Goal: Information Seeking & Learning: Check status

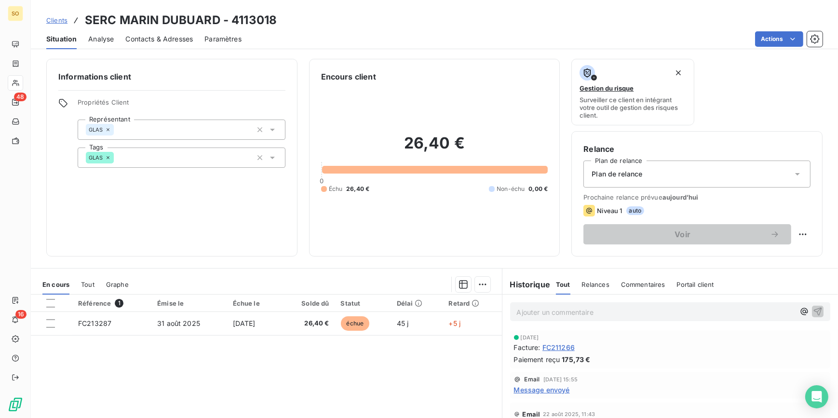
scroll to position [43, 0]
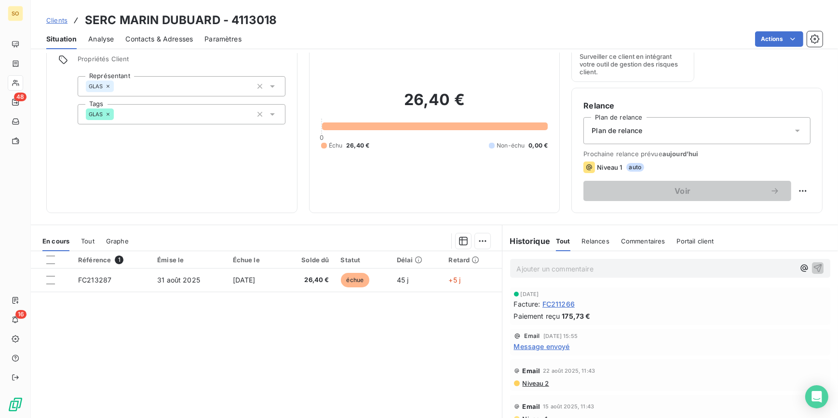
click at [59, 21] on span "Clients" at bounding box center [56, 20] width 21 height 8
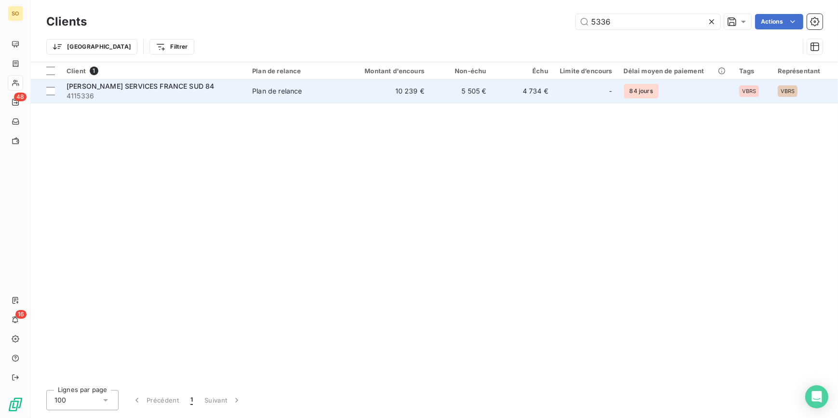
type input "5336"
click at [421, 100] on td "10 239 €" at bounding box center [388, 91] width 83 height 23
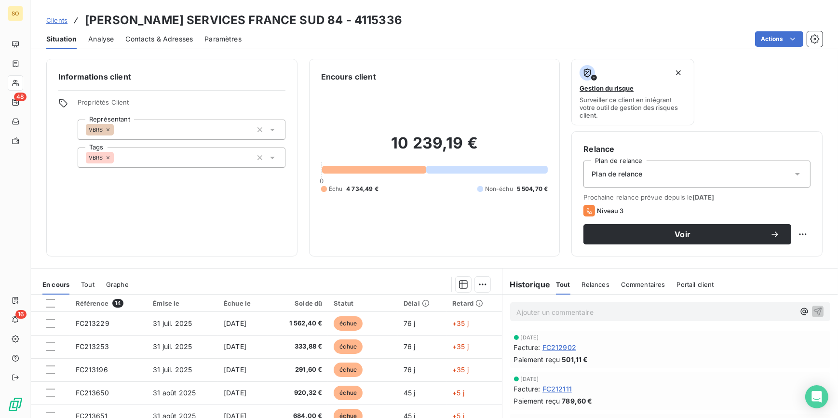
click at [66, 23] on span "Clients" at bounding box center [56, 20] width 21 height 8
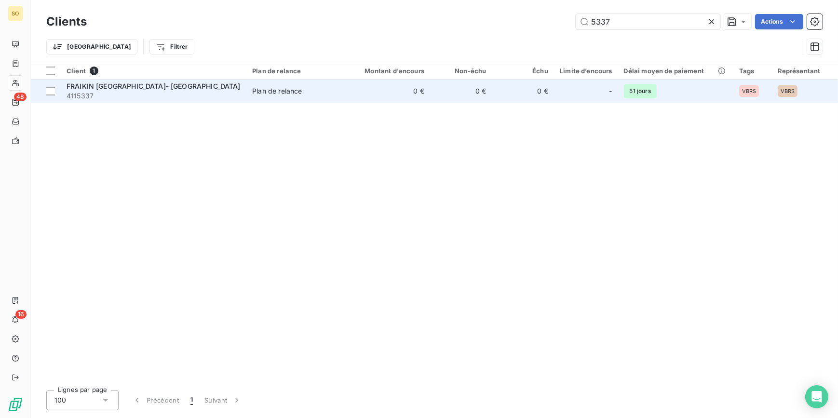
type input "5337"
click at [501, 94] on td "0 €" at bounding box center [523, 91] width 62 height 23
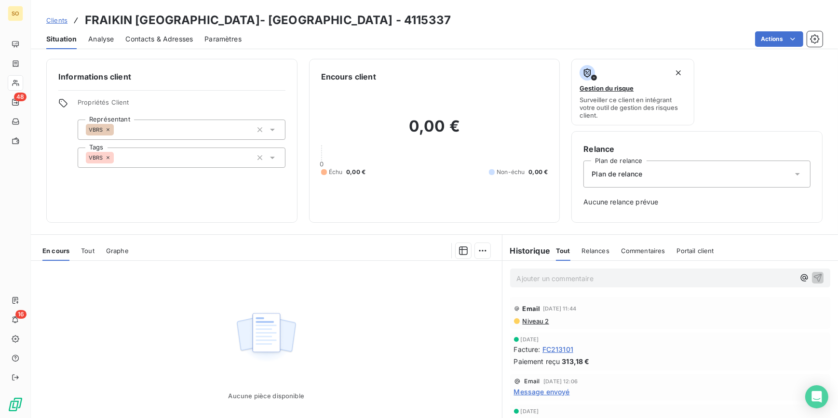
click at [61, 20] on span "Clients" at bounding box center [56, 20] width 21 height 8
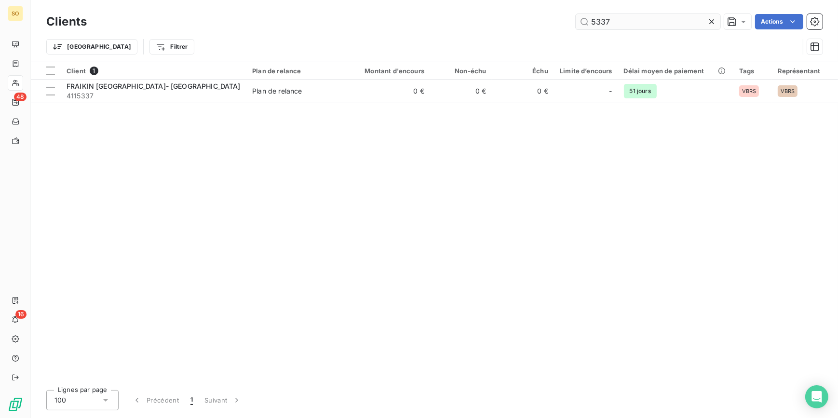
click at [598, 22] on input "5337" at bounding box center [648, 21] width 145 height 15
type input "5837"
click at [501, 101] on td "0 €" at bounding box center [523, 91] width 62 height 23
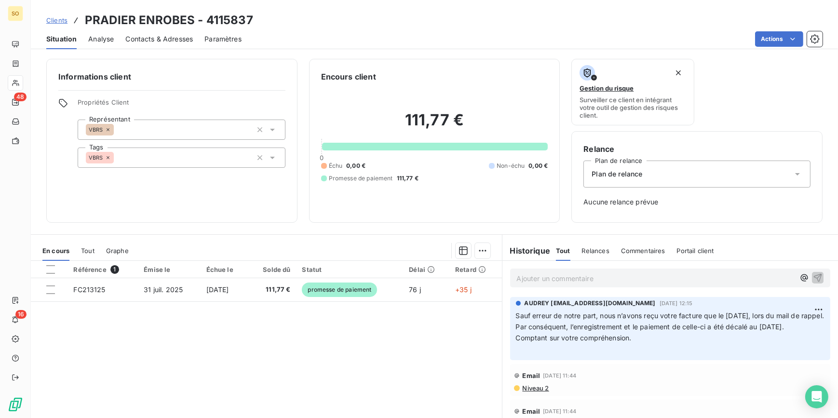
drag, startPoint x: 565, startPoint y: 338, endPoint x: 785, endPoint y: 342, distance: 220.4
click at [784, 331] on span "Par conséquent, l’enregistrement et le paiement de celle-ci a été décalé au [DA…" at bounding box center [650, 327] width 268 height 8
copy span "l’enregistrement et le paiement de celle-ci a été décalé au [DATE]"
click at [58, 21] on span "Clients" at bounding box center [56, 20] width 21 height 8
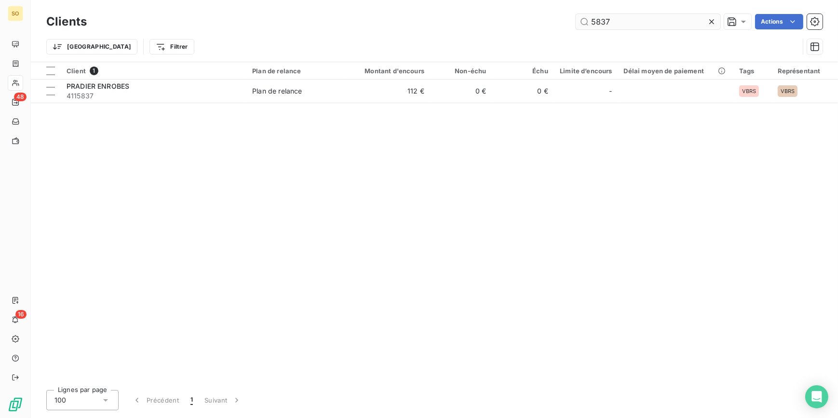
drag, startPoint x: 599, startPoint y: 20, endPoint x: 689, endPoint y: 15, distance: 89.8
click at [683, 16] on input "5837" at bounding box center [648, 21] width 145 height 15
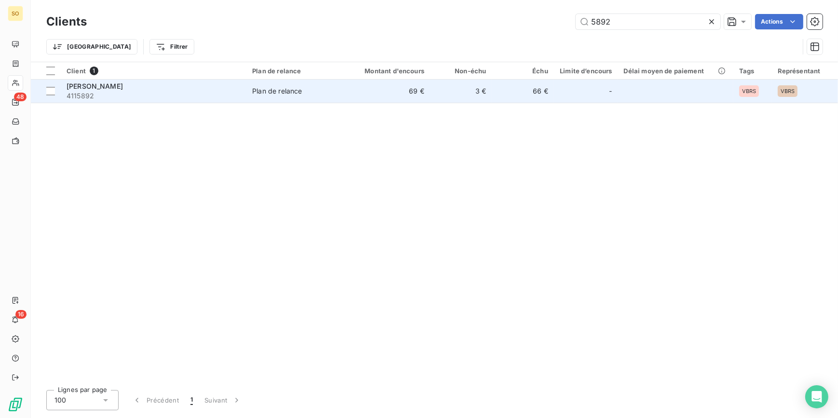
type input "5892"
click at [545, 96] on td "66 €" at bounding box center [523, 91] width 62 height 23
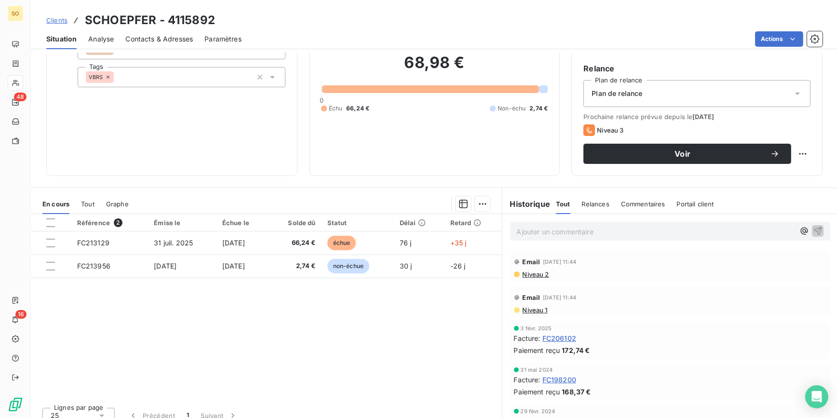
scroll to position [87, 0]
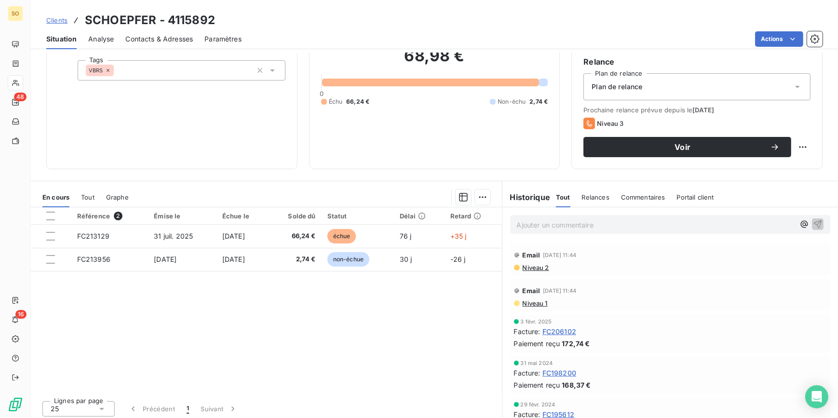
click at [45, 16] on div "Clients [PERSON_NAME] - 4115892" at bounding box center [434, 20] width 807 height 17
click at [52, 19] on span "Clients" at bounding box center [56, 20] width 21 height 8
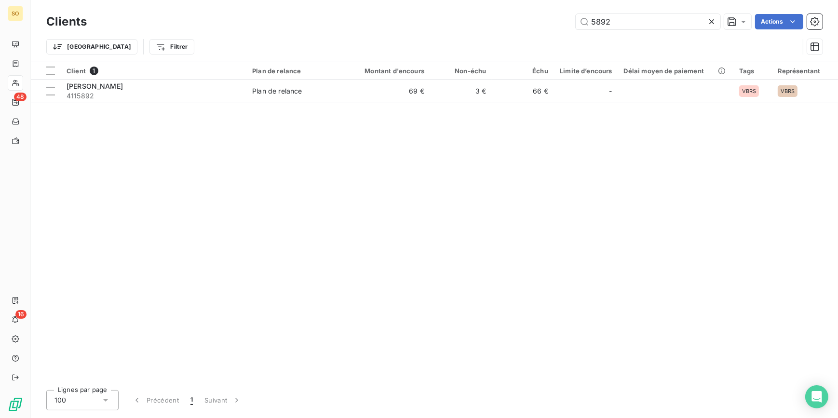
drag, startPoint x: 628, startPoint y: 16, endPoint x: 747, endPoint y: 0, distance: 119.7
click at [747, 0] on div "Clients 5892 Actions Trier Filtrer" at bounding box center [434, 31] width 807 height 62
drag, startPoint x: 590, startPoint y: 21, endPoint x: 670, endPoint y: 20, distance: 80.5
click at [658, 21] on input "5902" at bounding box center [648, 21] width 145 height 15
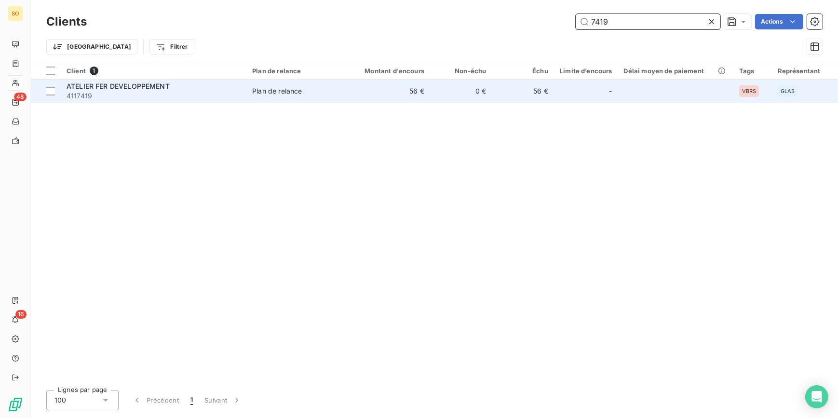
type input "7419"
click at [585, 89] on div "-" at bounding box center [586, 90] width 53 height 15
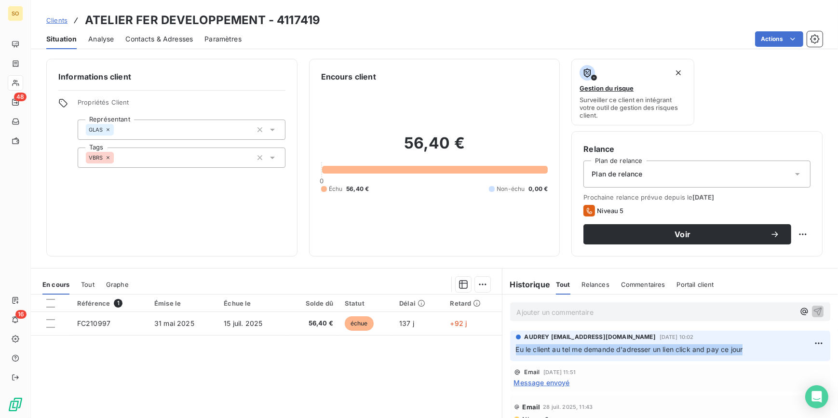
drag, startPoint x: 743, startPoint y: 349, endPoint x: 512, endPoint y: 361, distance: 231.8
click at [512, 361] on div "AUDREY [EMAIL_ADDRESS][DOMAIN_NAME][DATE] 10:02 Eu le client au tel me demande …" at bounding box center [670, 346] width 336 height 34
copy span "Eu le client au tel me demande d'adresser un lien click and pay ce jour"
click at [53, 18] on span "Clients" at bounding box center [56, 20] width 21 height 8
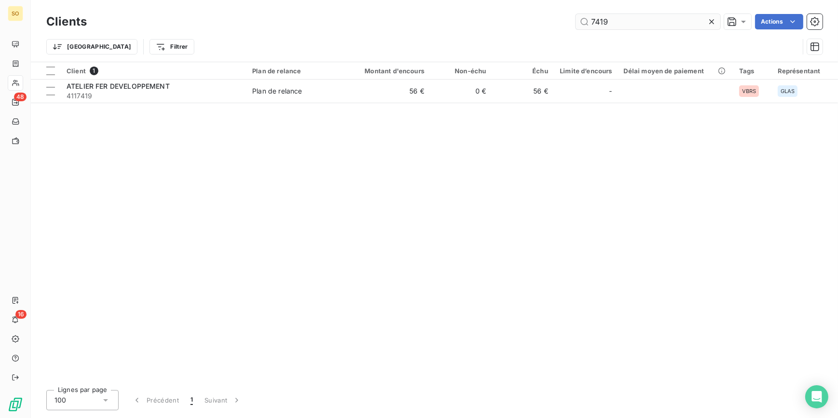
drag, startPoint x: 589, startPoint y: 24, endPoint x: 681, endPoint y: 22, distance: 92.6
click at [680, 23] on input "7419" at bounding box center [648, 21] width 145 height 15
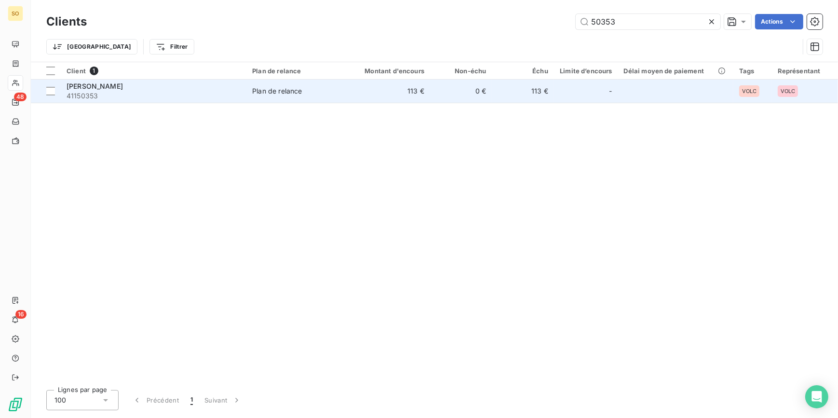
type input "50353"
click at [409, 98] on td "113 €" at bounding box center [388, 91] width 83 height 23
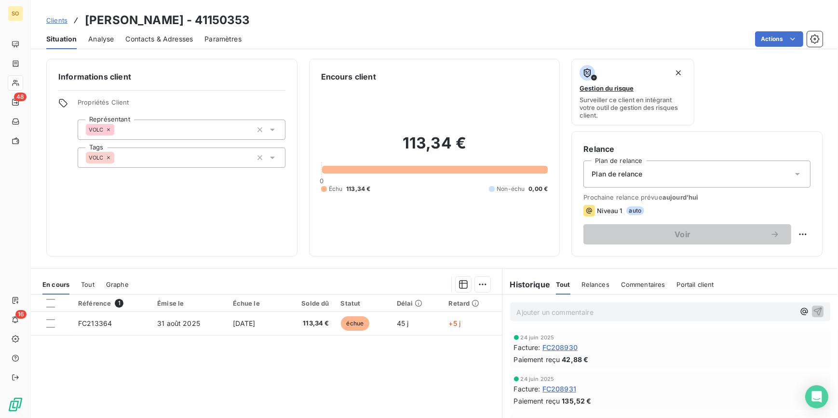
click at [58, 19] on span "Clients" at bounding box center [56, 20] width 21 height 8
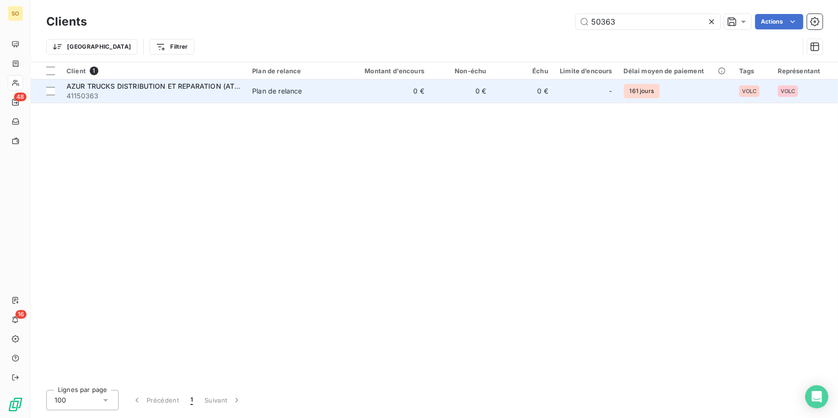
type input "50363"
click at [424, 91] on td "0 €" at bounding box center [388, 91] width 83 height 23
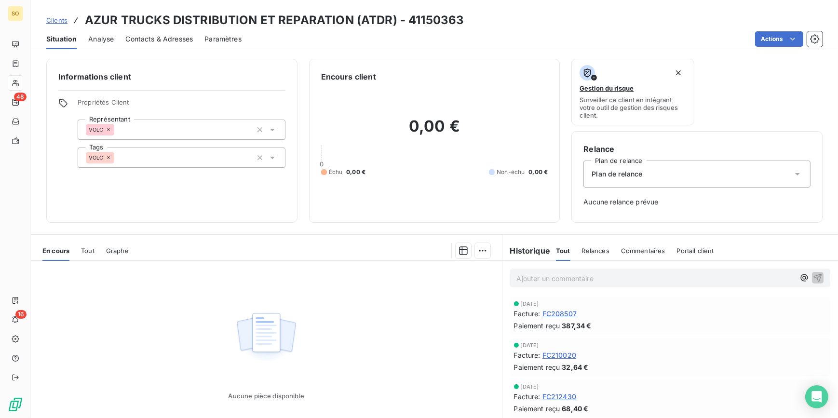
click at [60, 17] on span "Clients" at bounding box center [56, 20] width 21 height 8
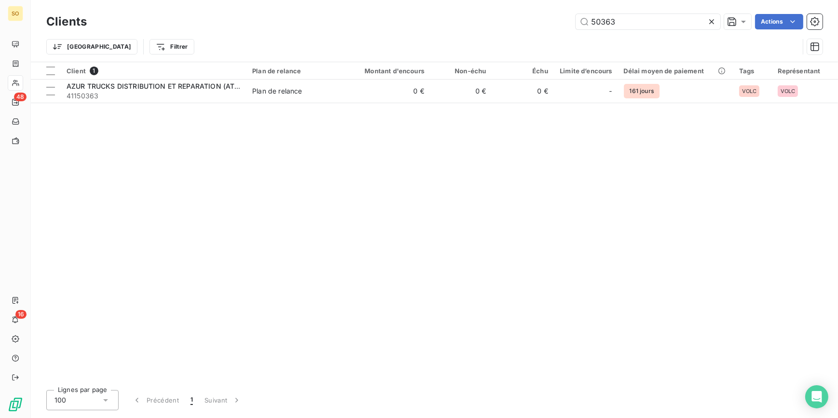
drag, startPoint x: 598, startPoint y: 21, endPoint x: 741, endPoint y: 5, distance: 144.2
click at [710, 12] on div "Clients 50363 Actions" at bounding box center [434, 22] width 776 height 20
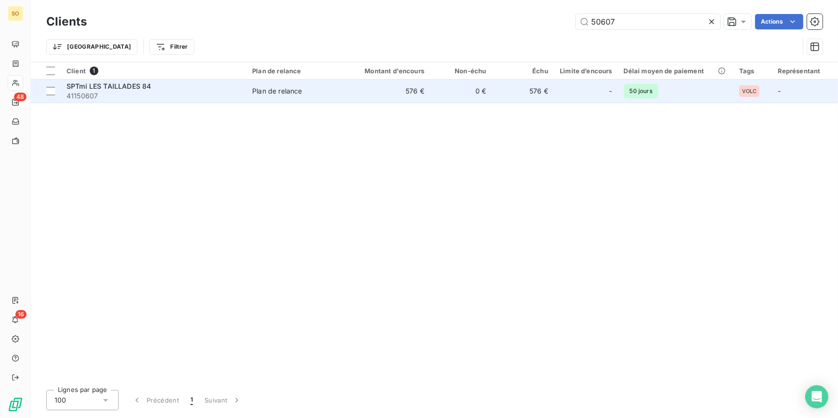
type input "50607"
click at [560, 93] on td "-" at bounding box center [586, 91] width 64 height 23
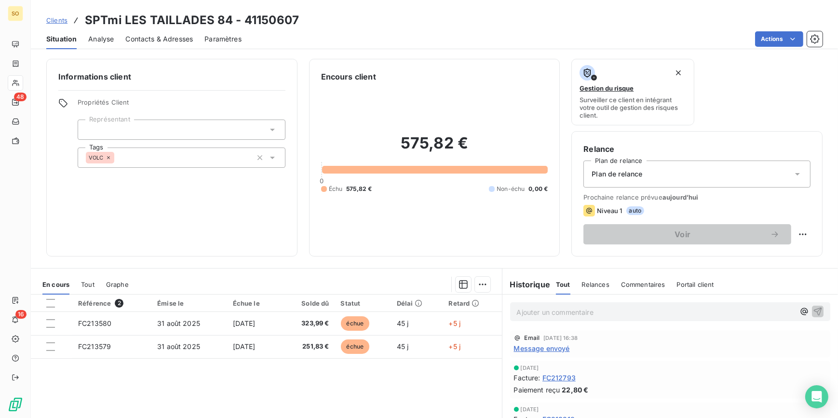
click at [54, 17] on span "Clients" at bounding box center [56, 20] width 21 height 8
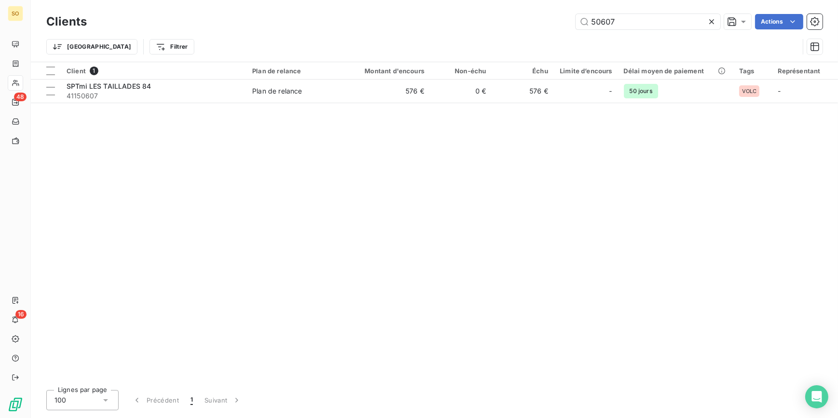
drag, startPoint x: 604, startPoint y: 22, endPoint x: 676, endPoint y: 3, distance: 74.7
click at [661, 7] on div "Clients 50607 Actions Trier Filtrer" at bounding box center [434, 31] width 807 height 62
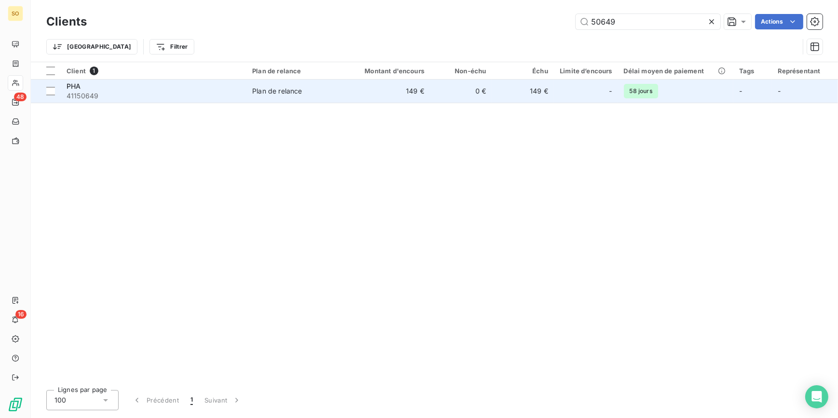
type input "50649"
click at [527, 95] on td "149 €" at bounding box center [523, 91] width 62 height 23
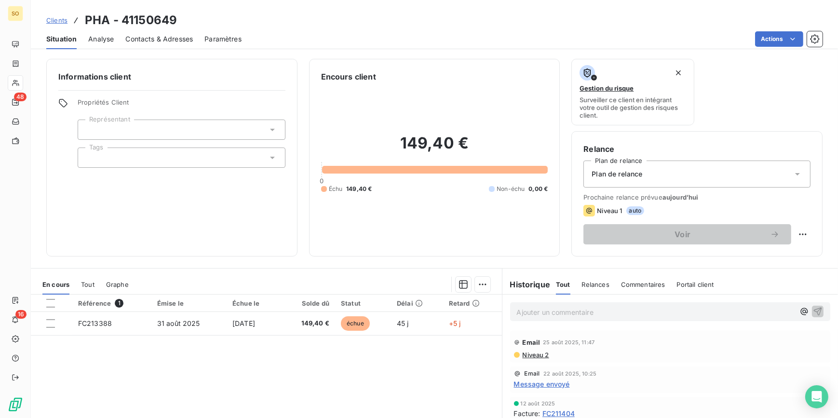
click at [64, 19] on span "Clients" at bounding box center [56, 20] width 21 height 8
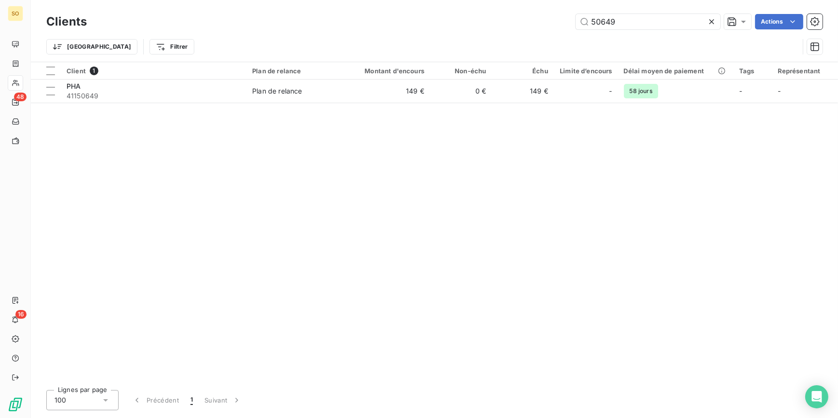
drag, startPoint x: 595, startPoint y: 23, endPoint x: 713, endPoint y: 23, distance: 117.7
click at [693, 23] on input "50649" at bounding box center [648, 21] width 145 height 15
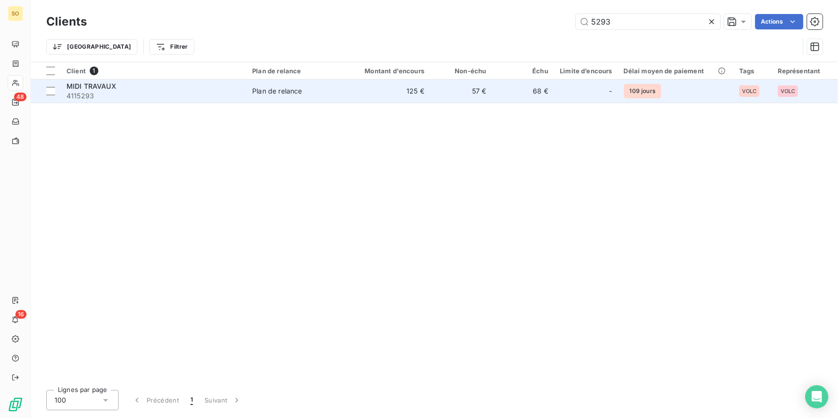
type input "5293"
click at [478, 92] on td "57 €" at bounding box center [461, 91] width 62 height 23
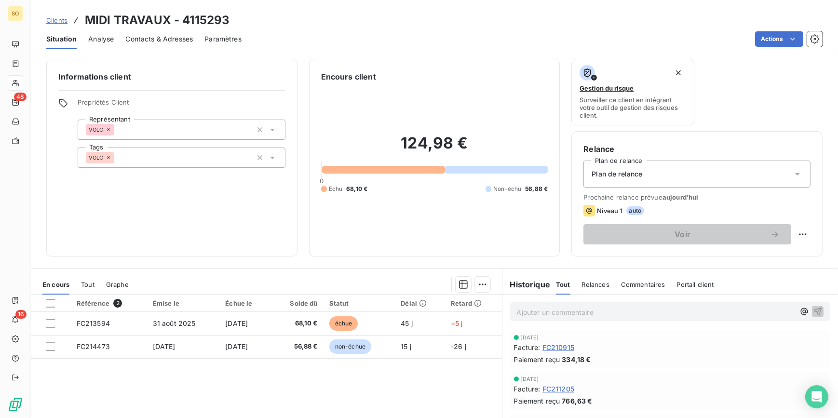
click at [61, 16] on span "Clients" at bounding box center [56, 20] width 21 height 8
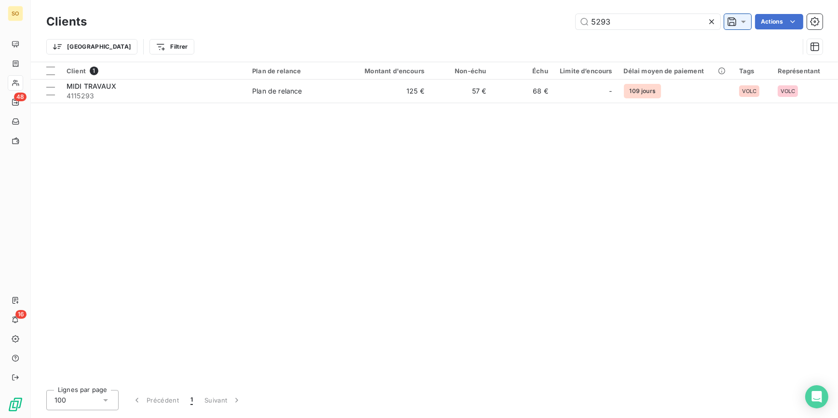
drag, startPoint x: 596, startPoint y: 23, endPoint x: 726, endPoint y: 23, distance: 129.7
click at [706, 23] on input "5293" at bounding box center [648, 21] width 145 height 15
drag, startPoint x: 599, startPoint y: 20, endPoint x: 776, endPoint y: 31, distance: 176.9
click at [631, 19] on input "5652" at bounding box center [648, 21] width 145 height 15
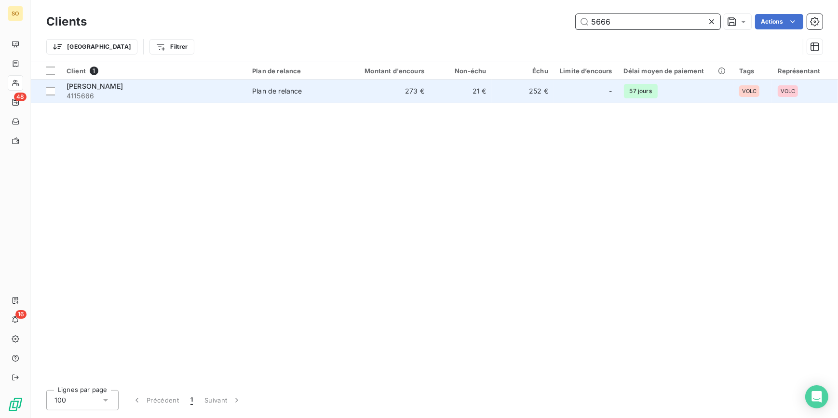
type input "5666"
click at [536, 93] on td "252 €" at bounding box center [523, 91] width 62 height 23
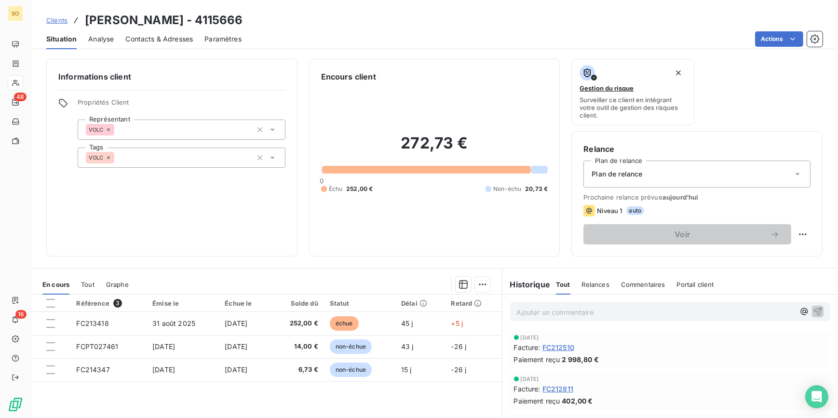
click at [57, 20] on span "Clients" at bounding box center [56, 20] width 21 height 8
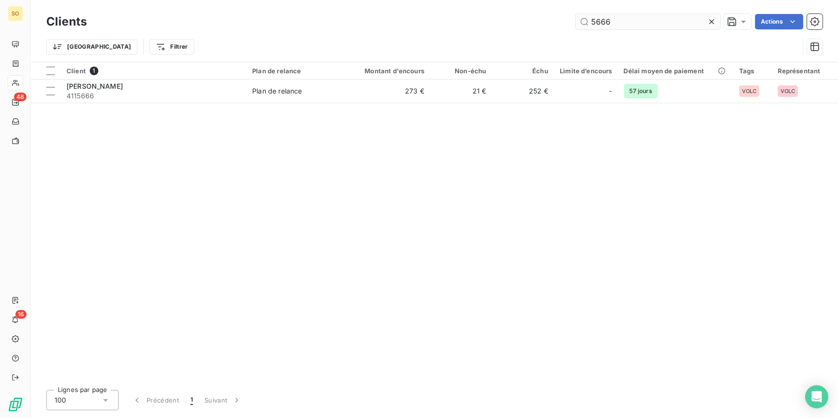
drag, startPoint x: 589, startPoint y: 24, endPoint x: 687, endPoint y: 24, distance: 97.9
click at [621, 25] on input "5666" at bounding box center [648, 21] width 145 height 15
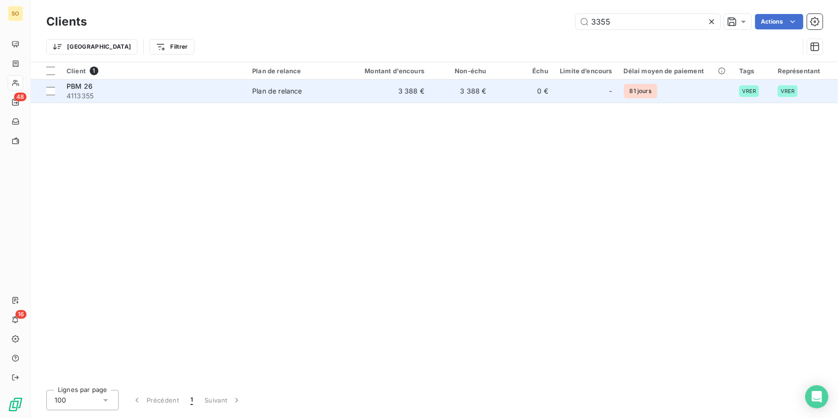
type input "3355"
click at [498, 100] on td "0 €" at bounding box center [523, 91] width 62 height 23
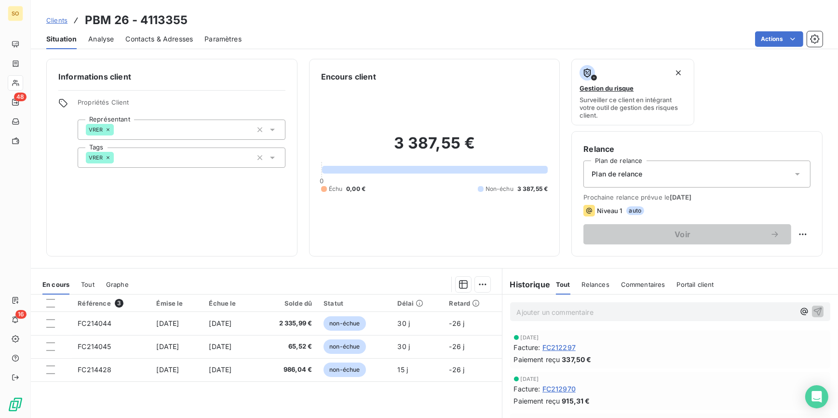
click at [62, 19] on span "Clients" at bounding box center [56, 20] width 21 height 8
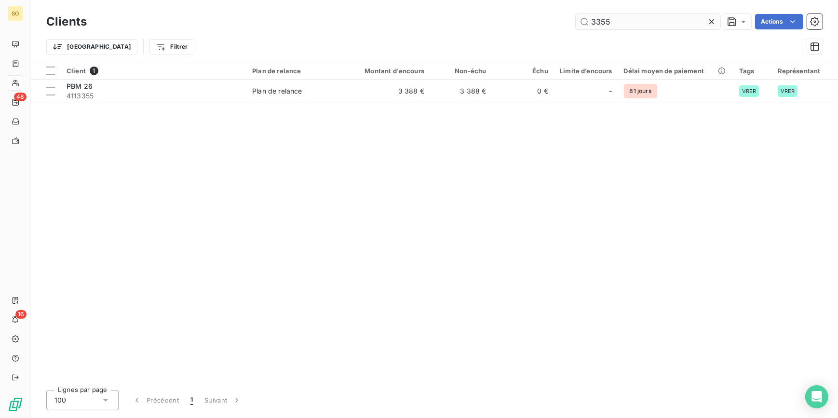
drag, startPoint x: 585, startPoint y: 26, endPoint x: 694, endPoint y: 20, distance: 109.2
click at [637, 22] on input "3355" at bounding box center [648, 21] width 145 height 15
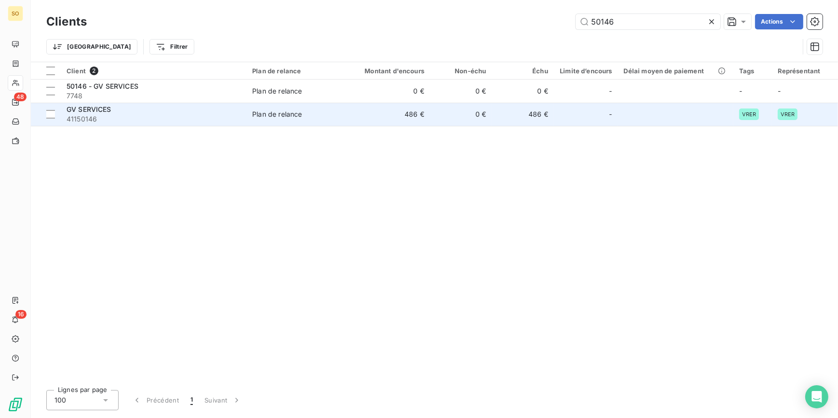
type input "50146"
click at [550, 112] on td "486 €" at bounding box center [523, 114] width 62 height 23
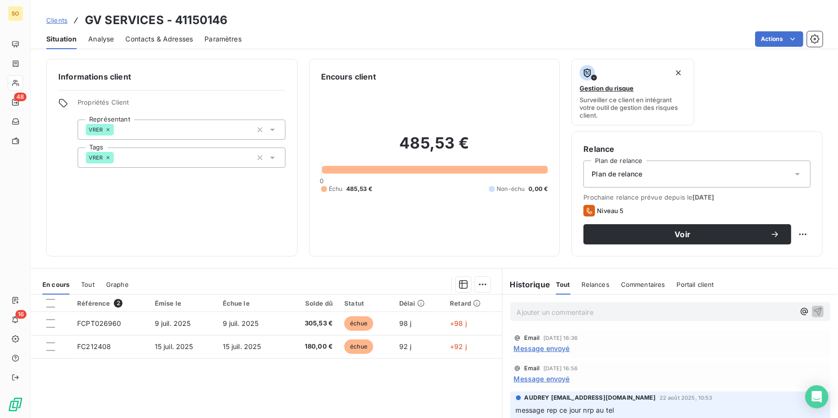
click at [57, 22] on span "Clients" at bounding box center [56, 20] width 21 height 8
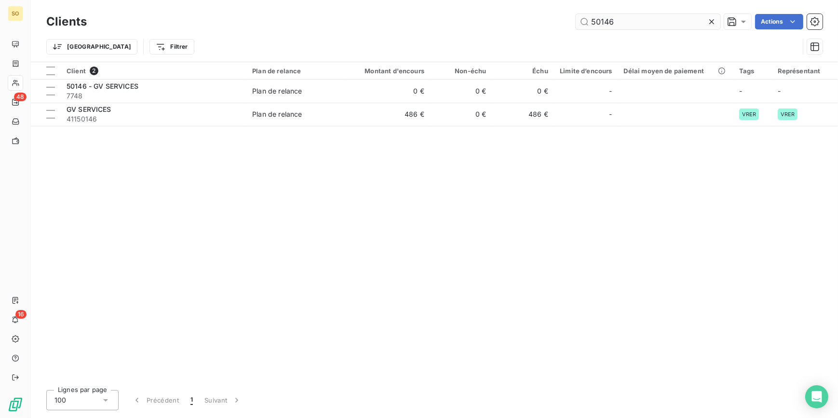
drag, startPoint x: 599, startPoint y: 21, endPoint x: 669, endPoint y: 21, distance: 69.9
click at [663, 21] on input "50146" at bounding box center [648, 21] width 145 height 15
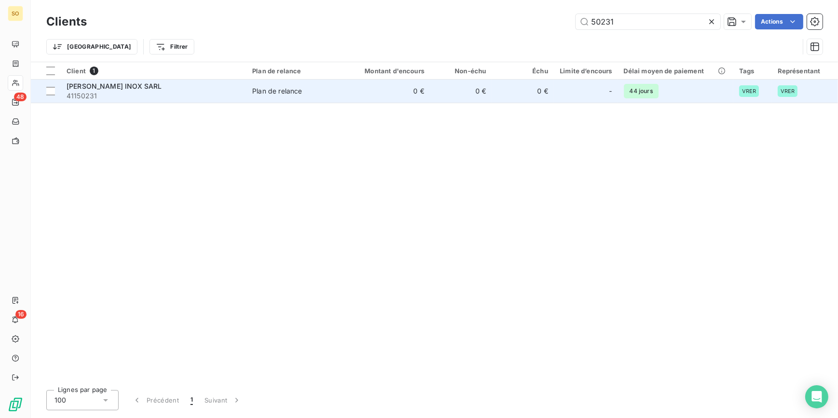
type input "50231"
click at [367, 97] on td "0 €" at bounding box center [388, 91] width 83 height 23
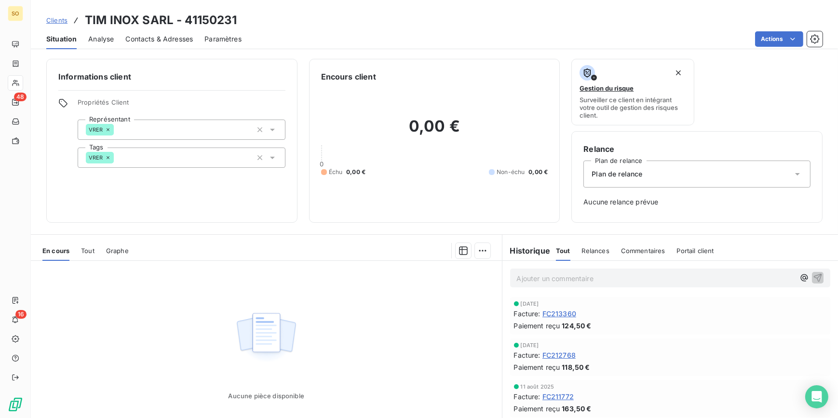
click at [62, 18] on span "Clients" at bounding box center [56, 20] width 21 height 8
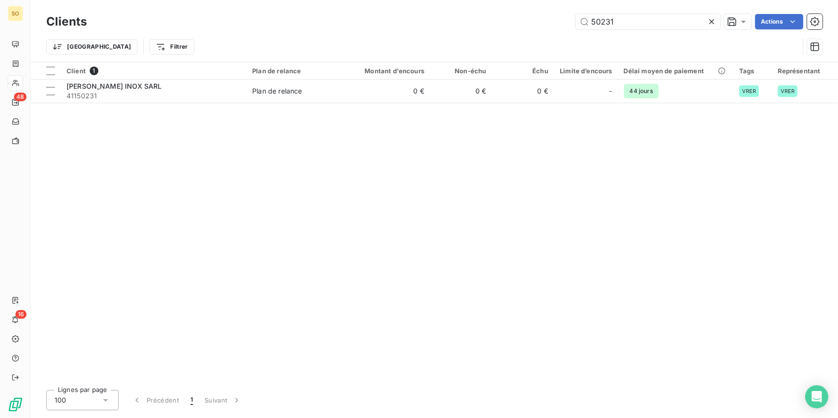
drag, startPoint x: 601, startPoint y: 20, endPoint x: 790, endPoint y: 13, distance: 189.2
click at [672, 18] on input "50231" at bounding box center [648, 21] width 145 height 15
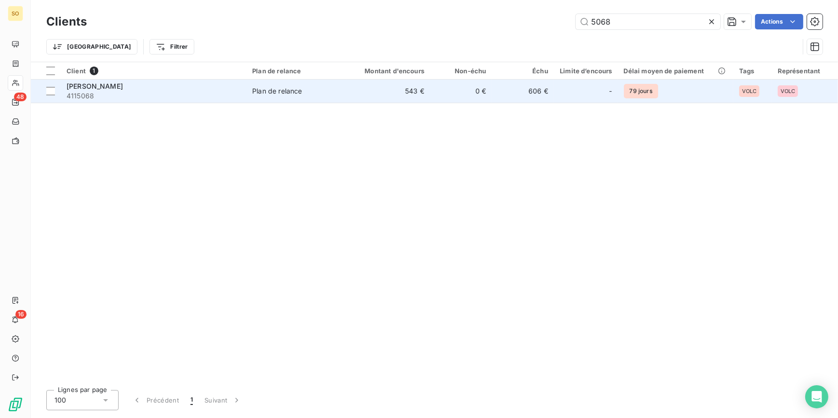
type input "5068"
click at [593, 81] on td "-" at bounding box center [586, 91] width 64 height 23
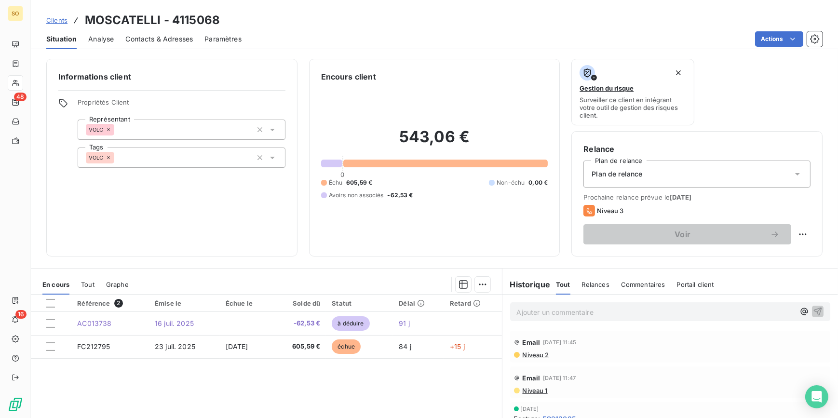
click at [58, 20] on span "Clients" at bounding box center [56, 20] width 21 height 8
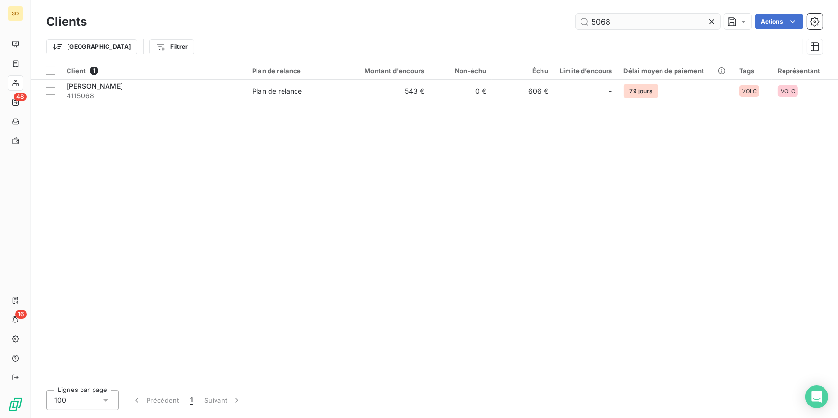
drag, startPoint x: 594, startPoint y: 22, endPoint x: 692, endPoint y: 28, distance: 97.6
click at [684, 28] on input "5068" at bounding box center [648, 21] width 145 height 15
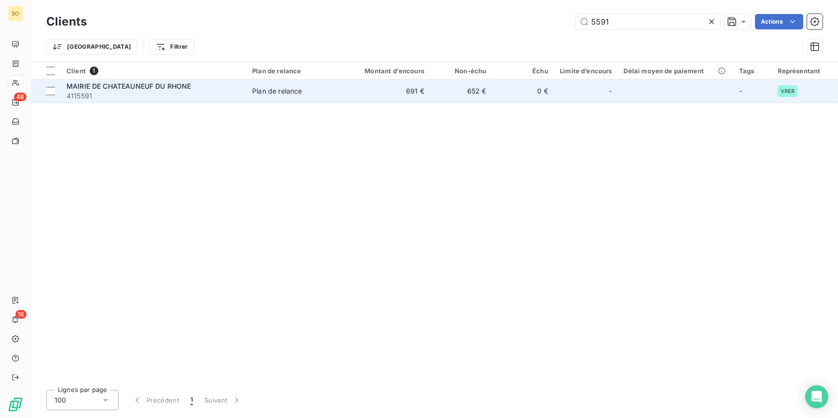
type input "5591"
click at [488, 96] on td "652 €" at bounding box center [461, 91] width 62 height 23
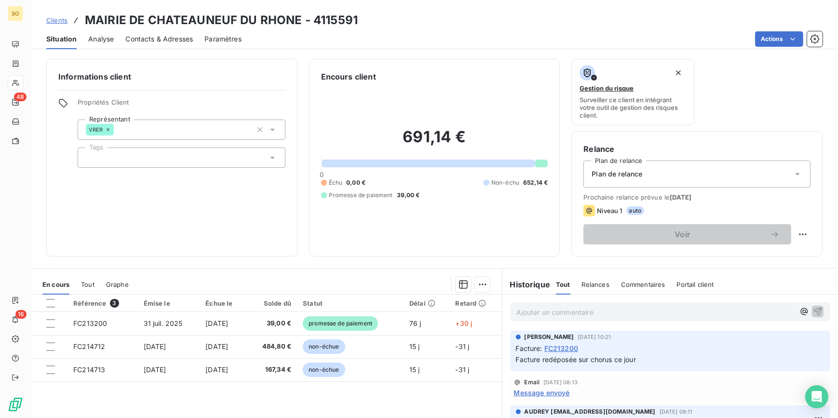
click at [62, 19] on span "Clients" at bounding box center [56, 20] width 21 height 8
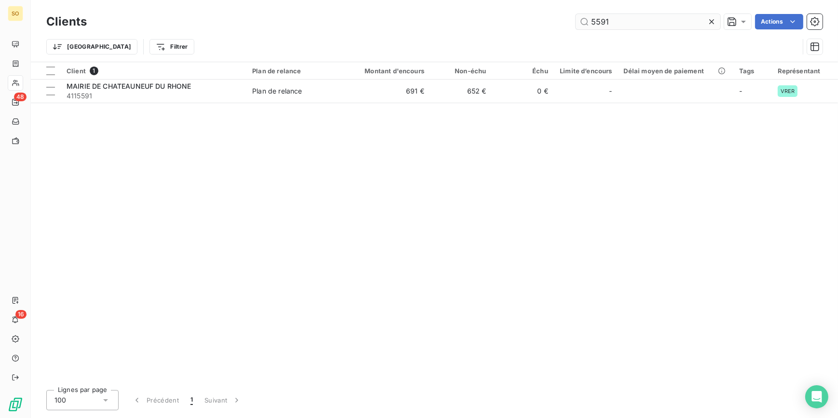
drag, startPoint x: 590, startPoint y: 21, endPoint x: 678, endPoint y: 21, distance: 88.3
click at [669, 21] on input "5591" at bounding box center [648, 21] width 145 height 15
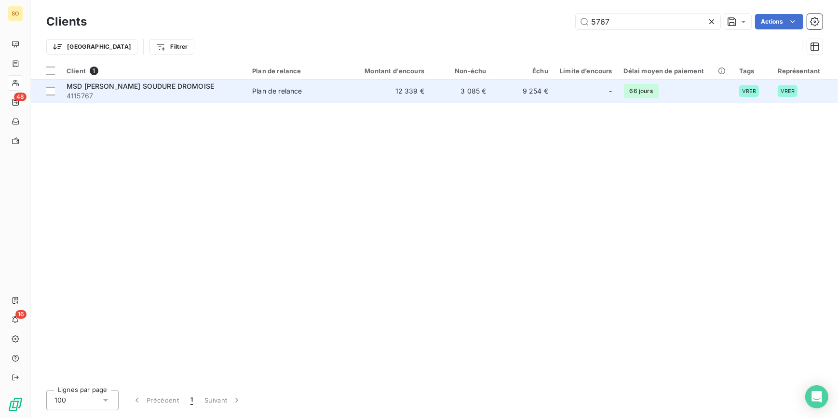
type input "5767"
click at [458, 84] on td "3 085 €" at bounding box center [461, 91] width 62 height 23
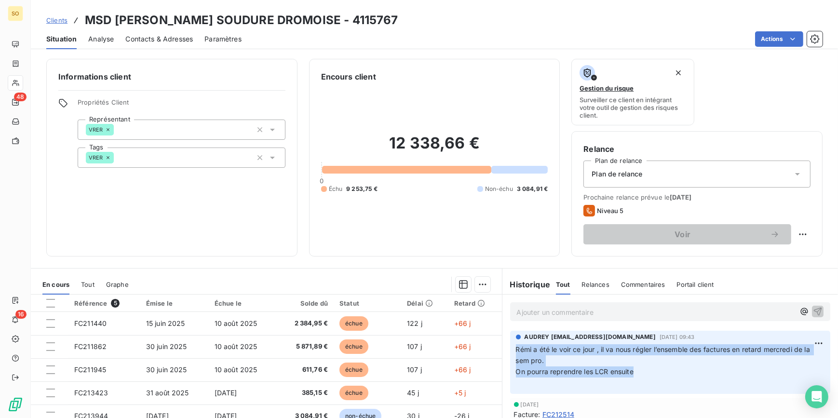
drag, startPoint x: 513, startPoint y: 352, endPoint x: 807, endPoint y: 367, distance: 294.6
click at [807, 367] on p "Rémi a été le voir ce jour , il va nous régler l’ensemble des factures en retar…" at bounding box center [670, 366] width 309 height 44
copy p "Rémi a été le voir ce jour , il va nous régler l’ensemble des factures en retar…"
click at [56, 19] on span "Clients" at bounding box center [56, 20] width 21 height 8
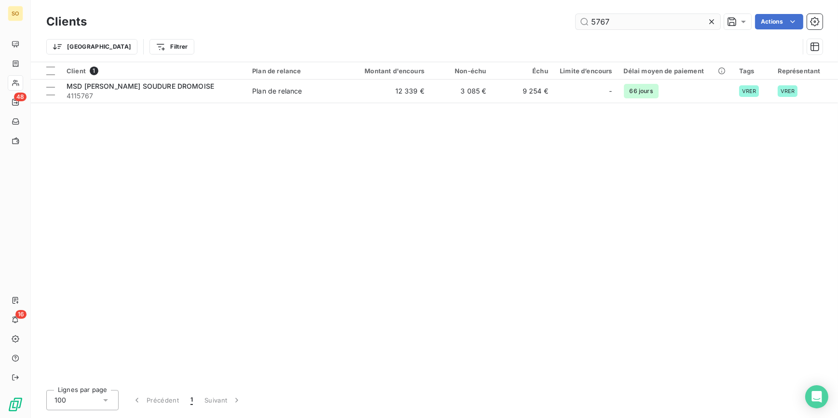
drag, startPoint x: 594, startPoint y: 19, endPoint x: 702, endPoint y: 29, distance: 108.5
click at [701, 29] on input "5767" at bounding box center [648, 21] width 145 height 15
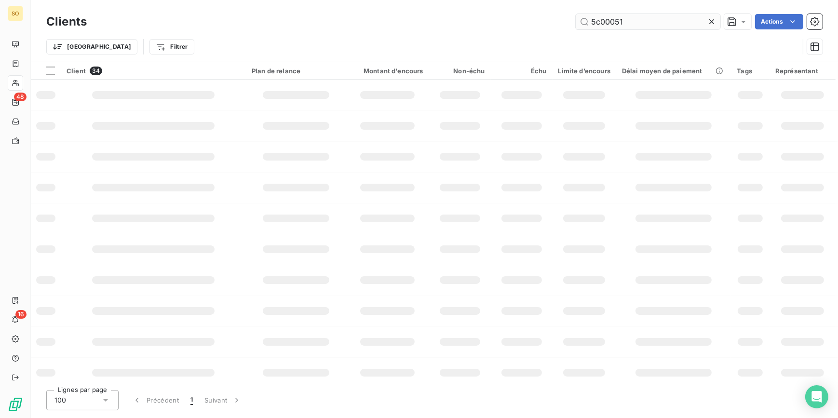
click at [598, 19] on input "5c00051" at bounding box center [648, 21] width 145 height 15
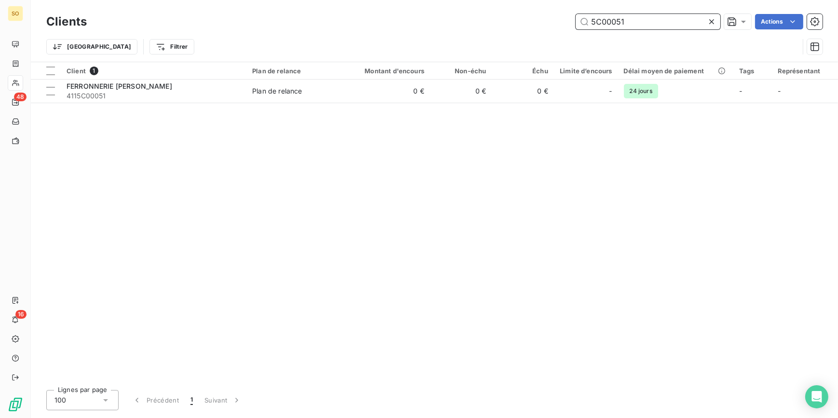
drag, startPoint x: 649, startPoint y: 22, endPoint x: 565, endPoint y: 17, distance: 84.0
click at [565, 17] on div "5C00051 Actions" at bounding box center [460, 21] width 724 height 15
type input "5432"
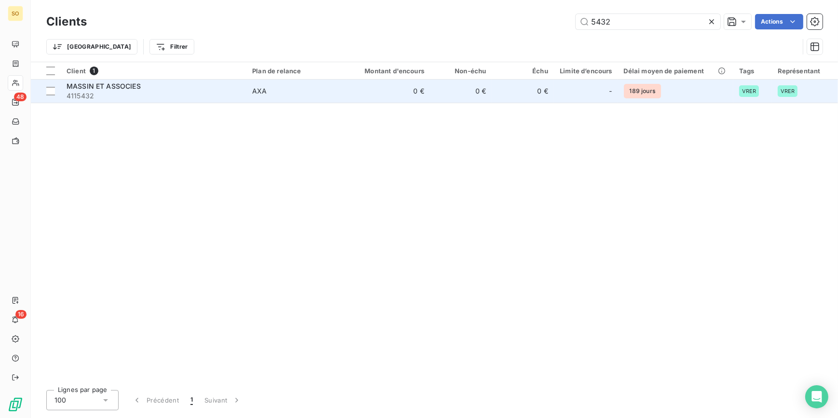
click at [537, 96] on td "0 €" at bounding box center [523, 91] width 62 height 23
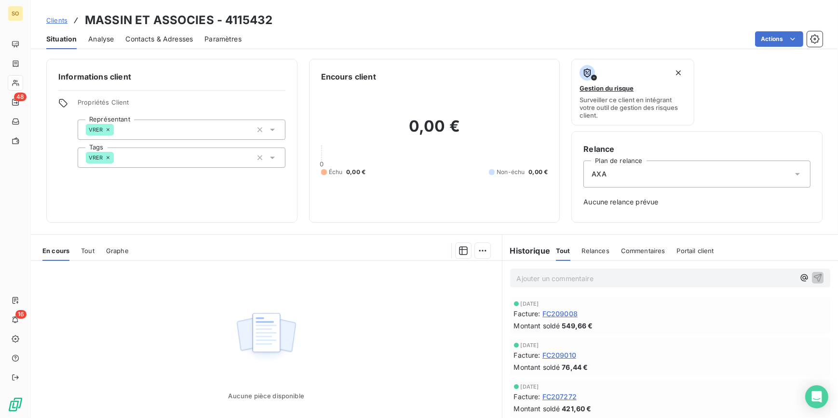
click at [54, 17] on span "Clients" at bounding box center [56, 20] width 21 height 8
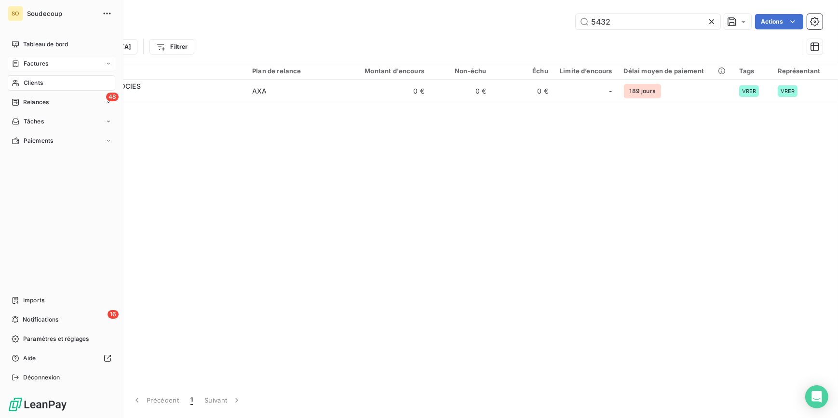
click at [36, 63] on span "Factures" at bounding box center [36, 63] width 25 height 9
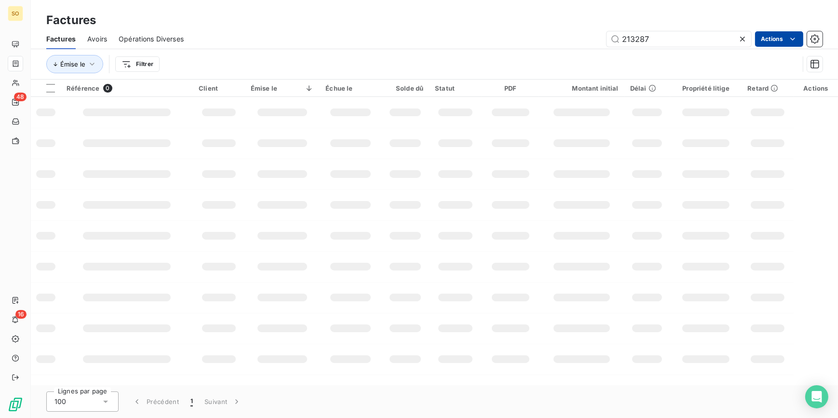
drag, startPoint x: 632, startPoint y: 39, endPoint x: 767, endPoint y: 40, distance: 135.0
click at [762, 40] on div "213287 Actions" at bounding box center [508, 38] width 627 height 15
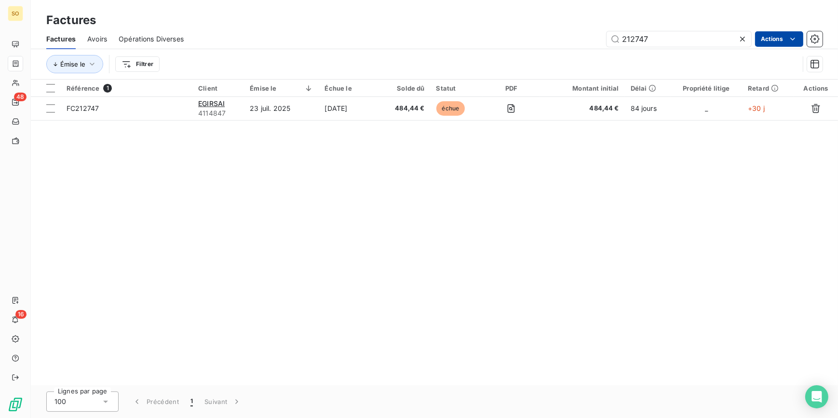
type input "212747"
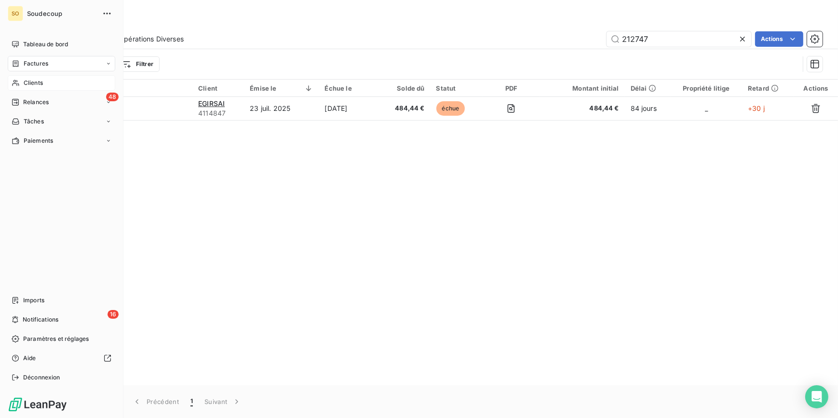
click at [37, 81] on span "Clients" at bounding box center [33, 83] width 19 height 9
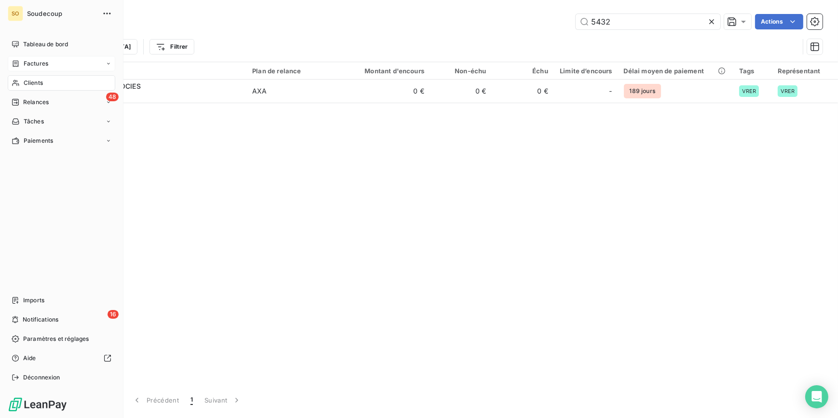
click at [28, 82] on span "Clients" at bounding box center [33, 83] width 19 height 9
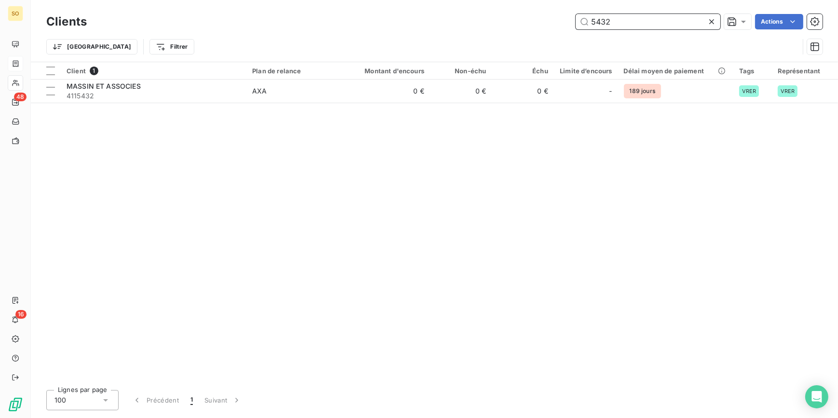
drag, startPoint x: 587, startPoint y: 20, endPoint x: 679, endPoint y: 20, distance: 91.6
click at [667, 20] on input "5432" at bounding box center [648, 21] width 145 height 15
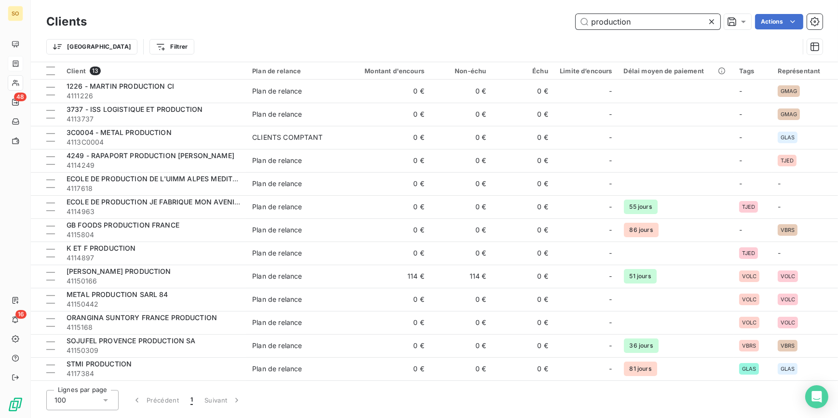
drag, startPoint x: 640, startPoint y: 22, endPoint x: 578, endPoint y: 22, distance: 62.2
click at [578, 22] on input "production" at bounding box center [648, 21] width 145 height 15
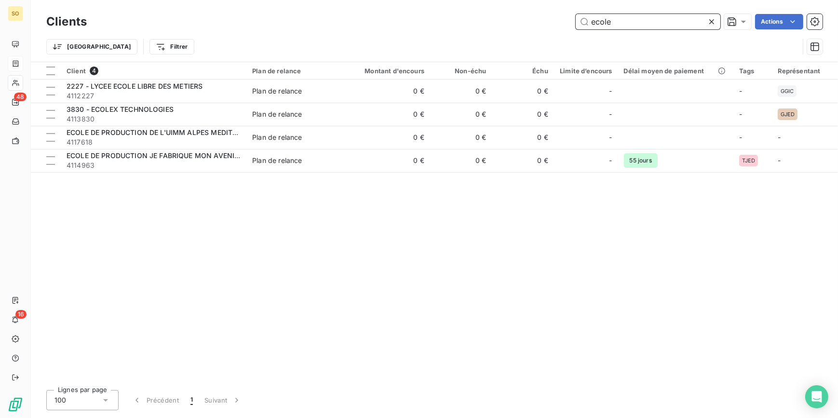
type input "ecole"
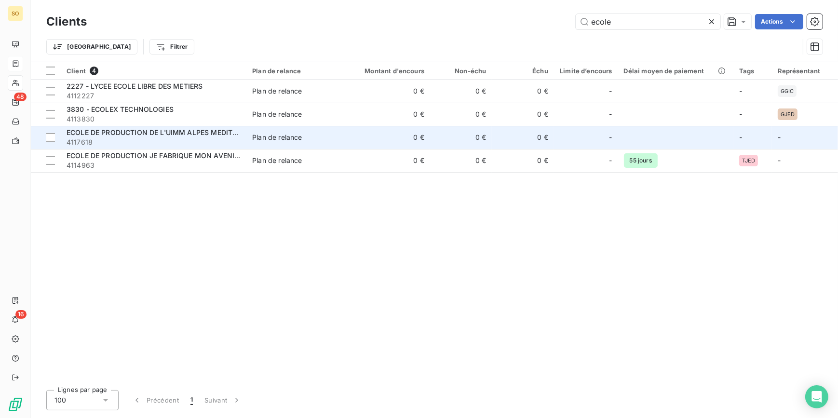
click at [282, 141] on div "Plan de relance" at bounding box center [277, 138] width 50 height 10
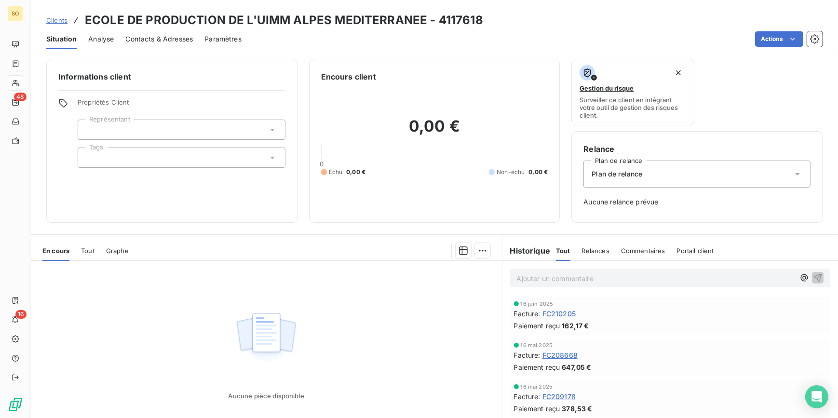
click at [87, 251] on span "Tout" at bounding box center [88, 251] width 14 height 8
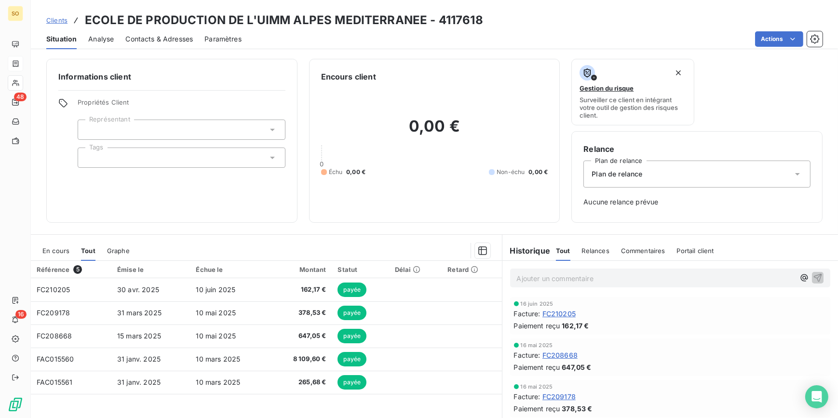
click at [60, 20] on span "Clients" at bounding box center [56, 20] width 21 height 8
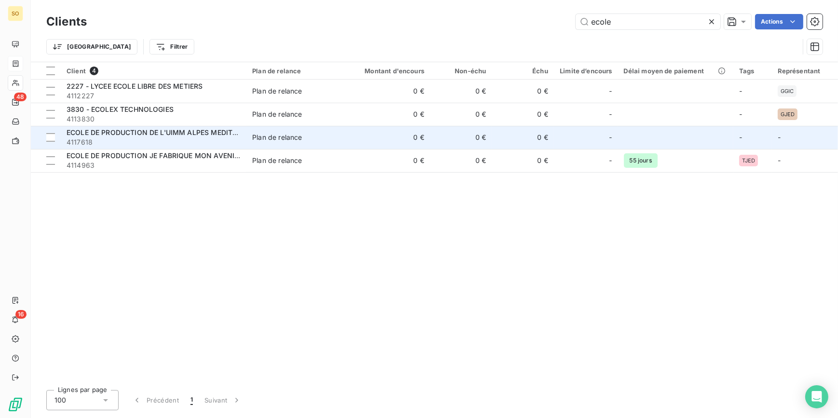
click at [155, 138] on span "4117618" at bounding box center [154, 142] width 174 height 10
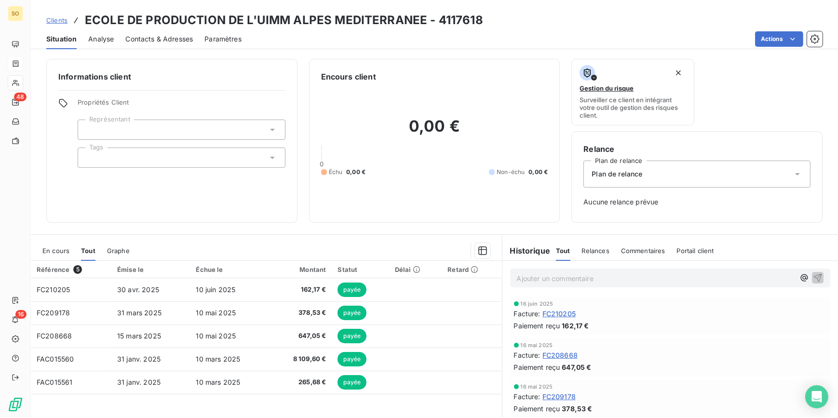
click at [57, 19] on span "Clients" at bounding box center [56, 20] width 21 height 8
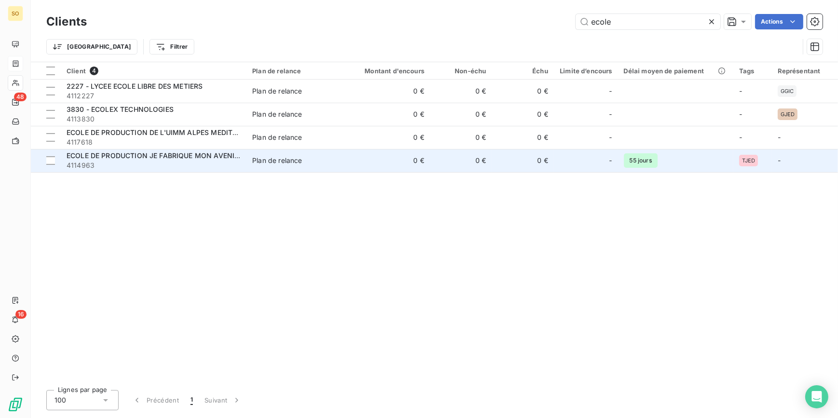
click at [169, 161] on span "4114963" at bounding box center [154, 166] width 174 height 10
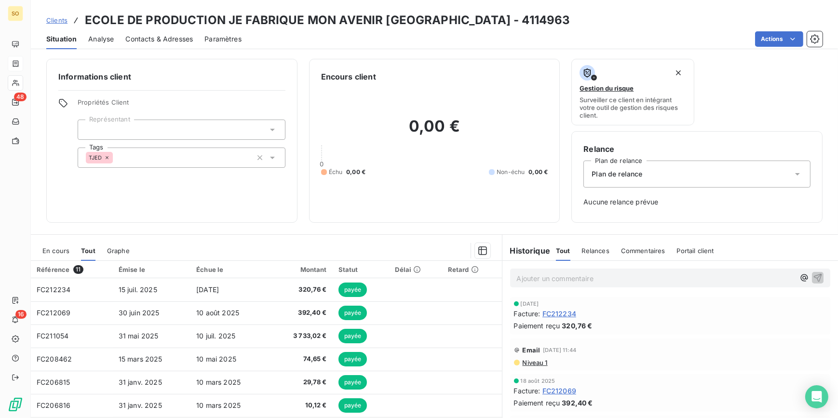
click at [56, 17] on span "Clients" at bounding box center [56, 20] width 21 height 8
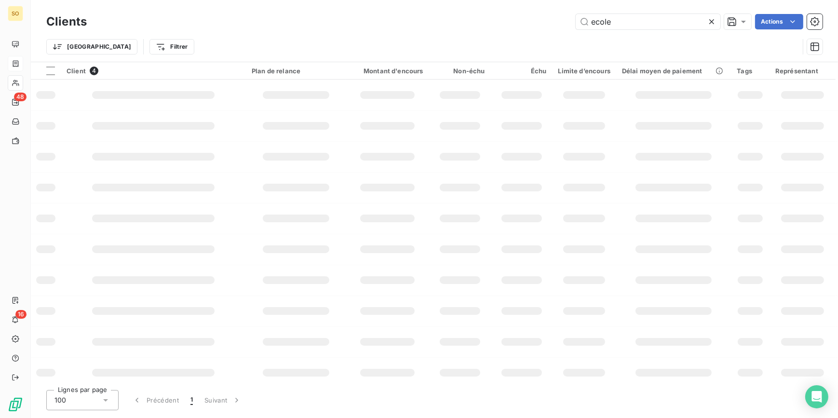
drag, startPoint x: 591, startPoint y: 24, endPoint x: 734, endPoint y: 10, distance: 143.9
click at [668, 23] on input "ecole" at bounding box center [648, 21] width 145 height 15
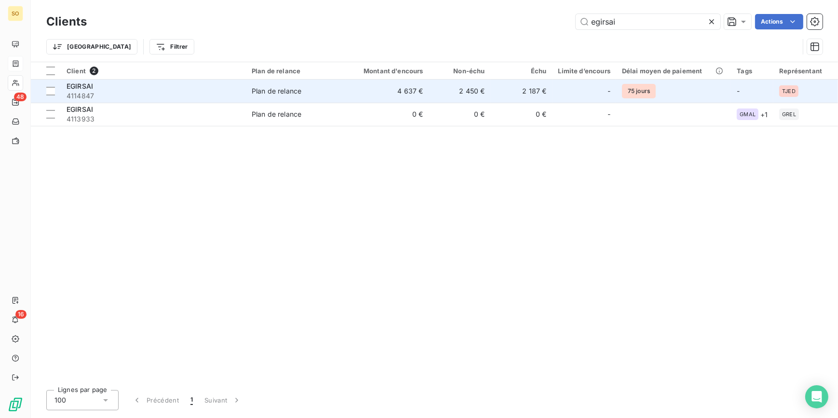
type input "egirsai"
click at [318, 96] on td "Plan de relance" at bounding box center [296, 91] width 100 height 23
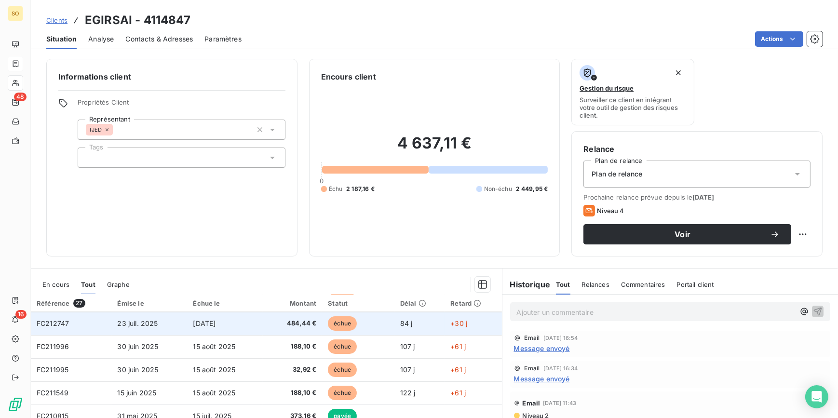
scroll to position [131, 0]
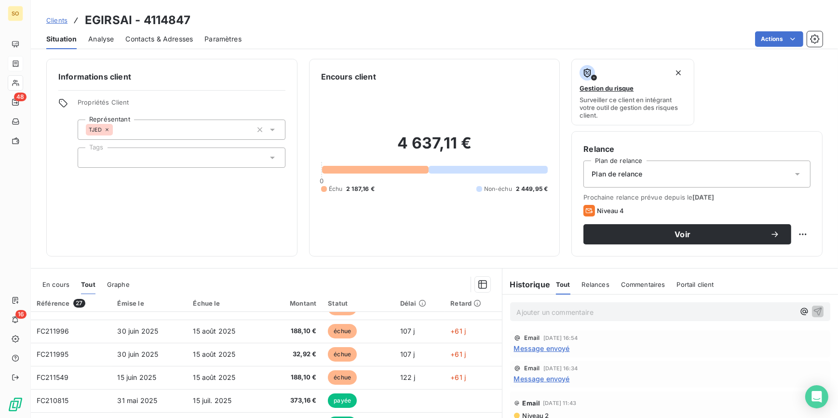
click at [59, 281] on span "En cours" at bounding box center [55, 285] width 27 height 8
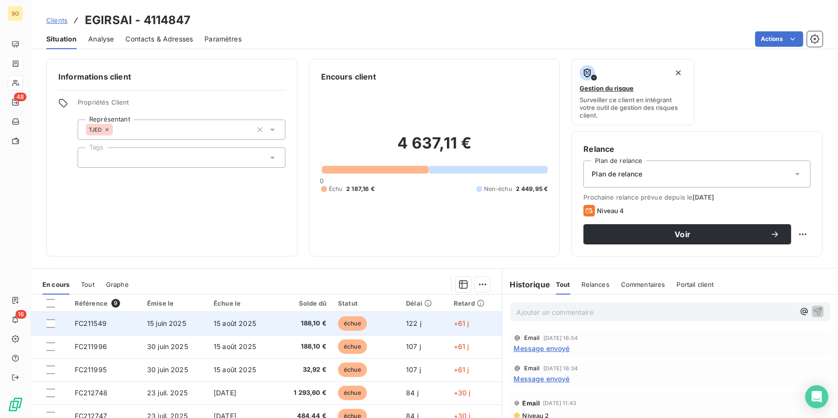
scroll to position [40, 0]
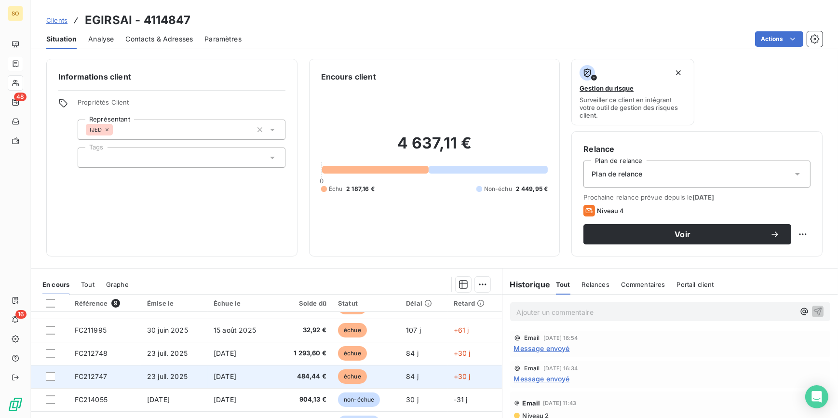
click at [354, 373] on span "échue" at bounding box center [352, 376] width 29 height 14
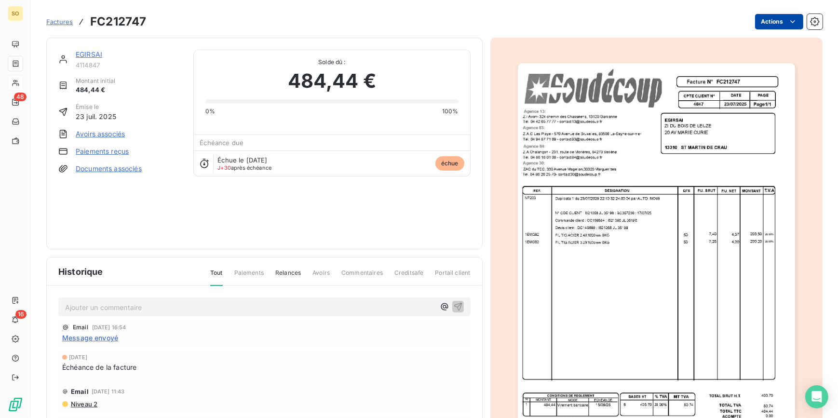
click at [759, 28] on html "SO 48 16 Factures FC212747 Actions EGIRSAI 4114847 Montant initial 484,44 € Émi…" at bounding box center [419, 209] width 838 height 418
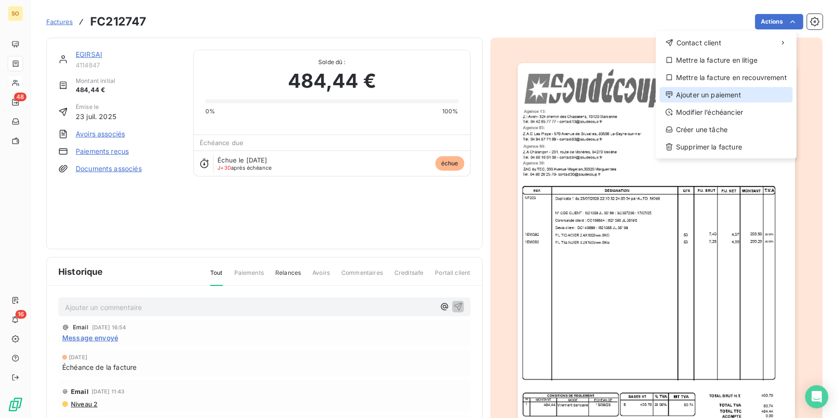
click at [680, 96] on div "Ajouter un paiement" at bounding box center [726, 94] width 133 height 15
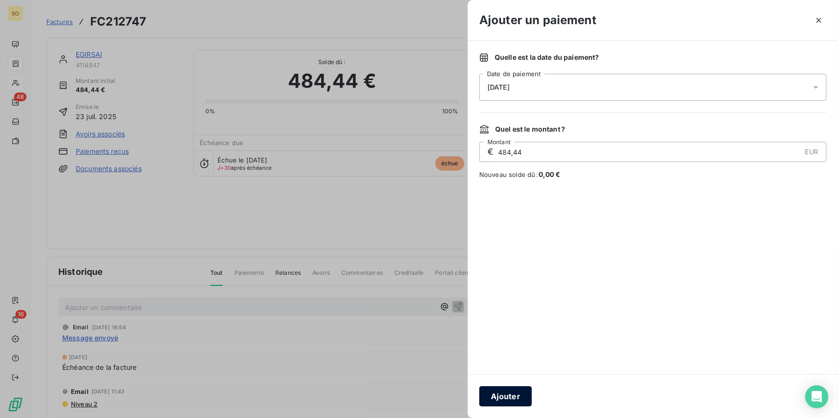
click at [499, 400] on button "Ajouter" at bounding box center [505, 396] width 53 height 20
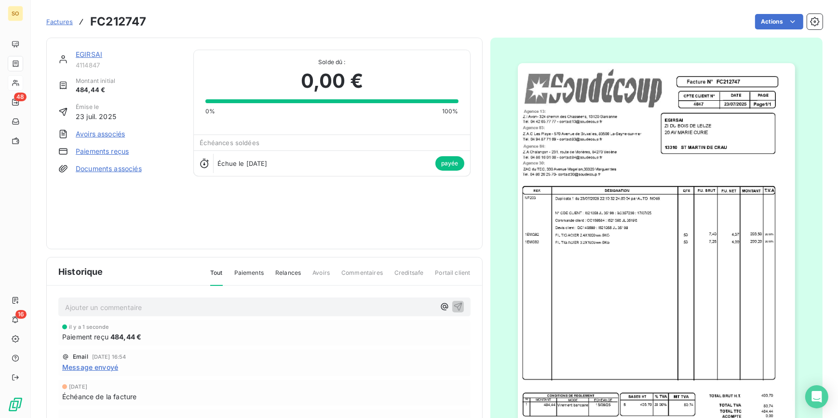
click at [58, 20] on span "Factures" at bounding box center [59, 22] width 27 height 8
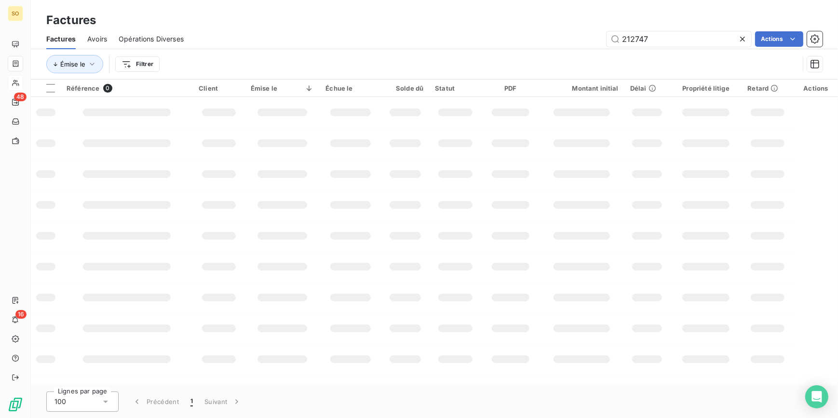
drag, startPoint x: 629, startPoint y: 37, endPoint x: 751, endPoint y: 48, distance: 122.5
click at [694, 47] on div "Factures Avoirs Opérations Diverses 212747 Actions" at bounding box center [434, 39] width 807 height 20
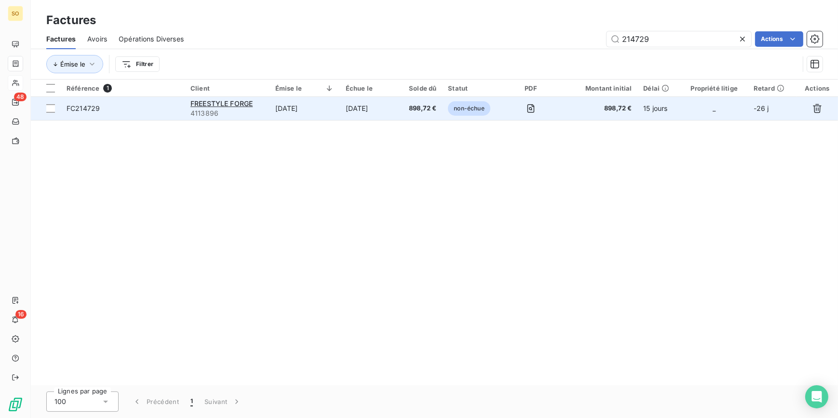
type input "214729"
click at [465, 111] on span "non-échue" at bounding box center [469, 108] width 42 height 14
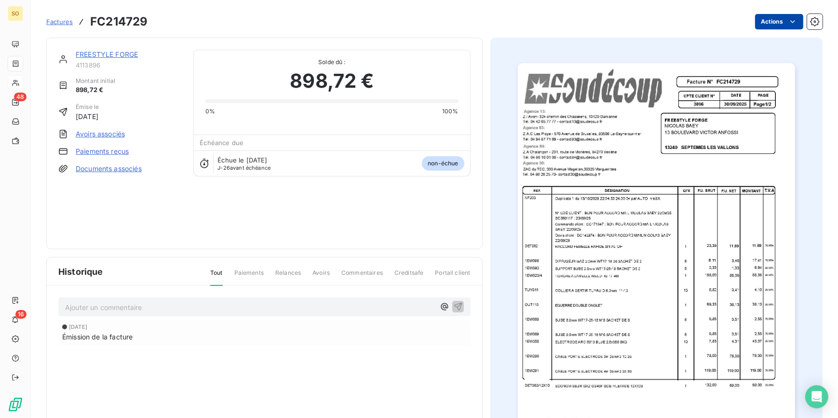
click at [778, 14] on html "SO 48 16 Factures FC214729 Actions FREESTYLE FORGE 4113896 Montant initial 898,…" at bounding box center [419, 209] width 838 height 418
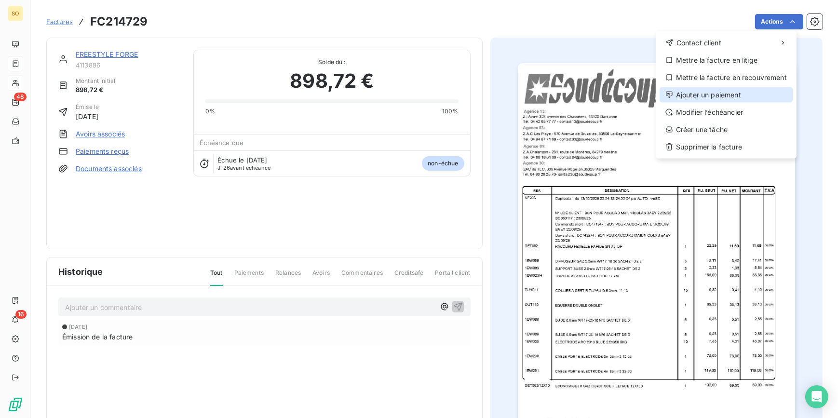
click at [704, 95] on div "Ajouter un paiement" at bounding box center [726, 94] width 133 height 15
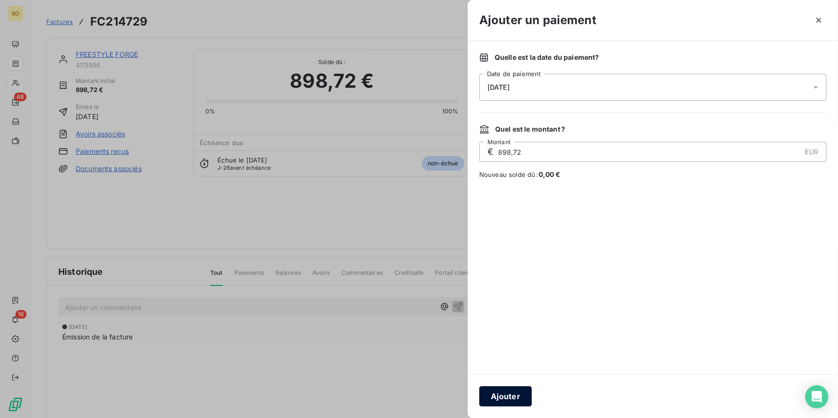
click at [516, 396] on button "Ajouter" at bounding box center [505, 396] width 53 height 20
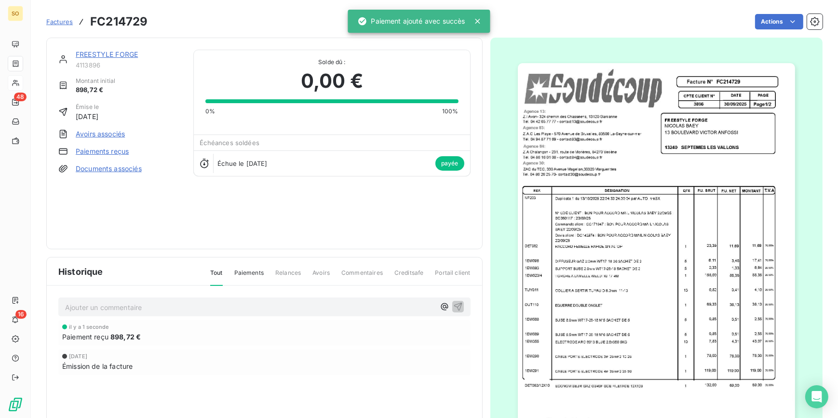
click at [114, 52] on link "FREESTYLE FORGE" at bounding box center [107, 54] width 62 height 8
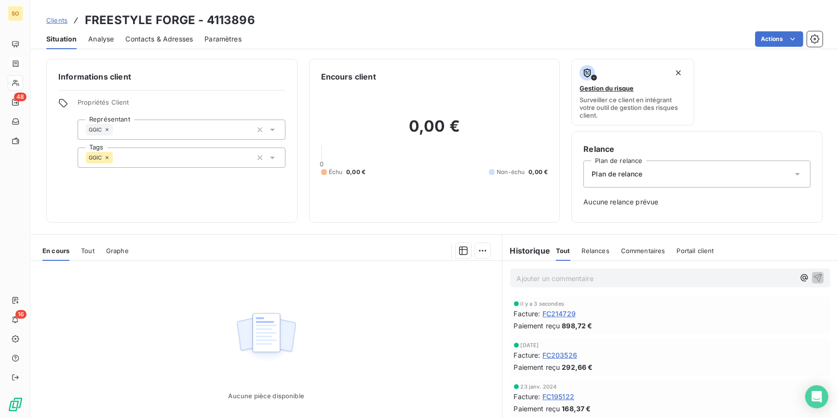
click at [52, 17] on span "Clients" at bounding box center [56, 20] width 21 height 8
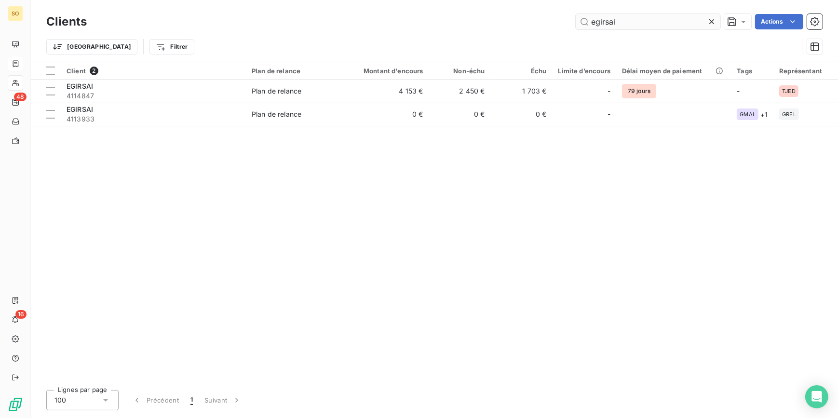
drag, startPoint x: 590, startPoint y: 25, endPoint x: 688, endPoint y: 19, distance: 98.6
click at [675, 22] on input "egirsai" at bounding box center [648, 21] width 145 height 15
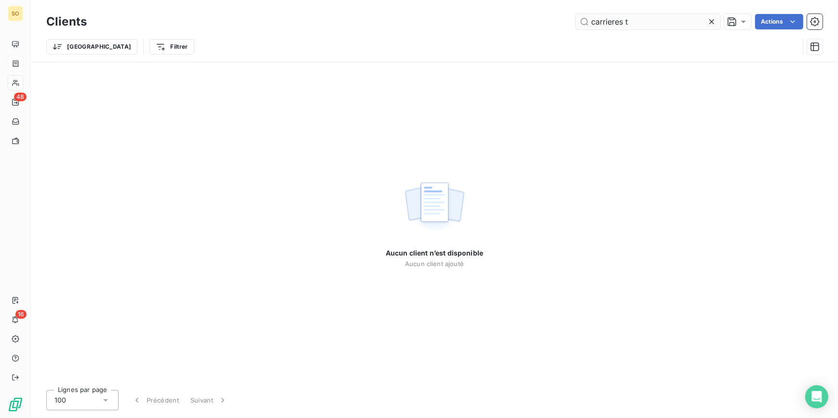
click at [626, 25] on input "carrieres t" at bounding box center [648, 21] width 145 height 15
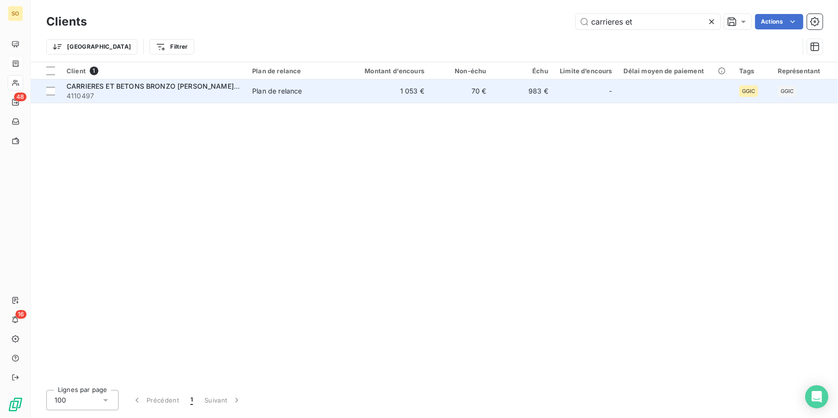
type input "carrieres et"
click at [460, 89] on td "70 €" at bounding box center [461, 91] width 62 height 23
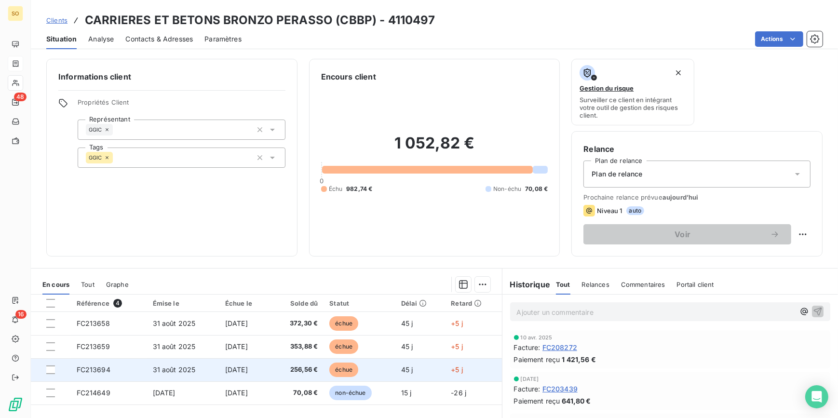
click at [350, 370] on span "échue" at bounding box center [343, 370] width 29 height 14
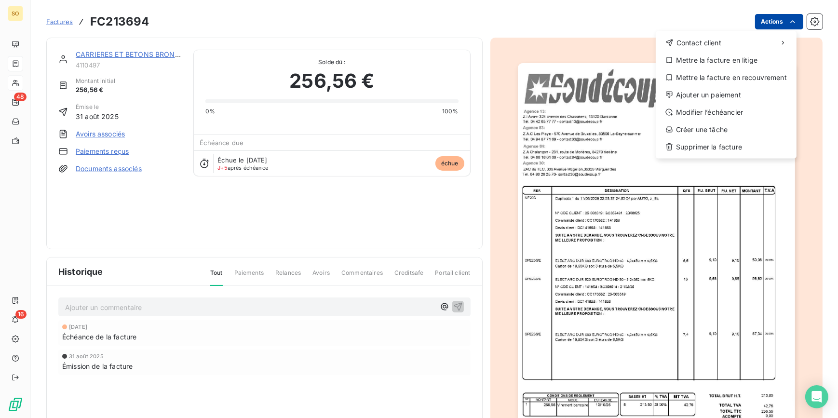
click at [757, 26] on html "SO 48 16 Factures FC213694 Actions Contact client Mettre la facture en litige M…" at bounding box center [419, 209] width 838 height 418
click at [714, 96] on div "Ajouter un paiement" at bounding box center [726, 94] width 133 height 15
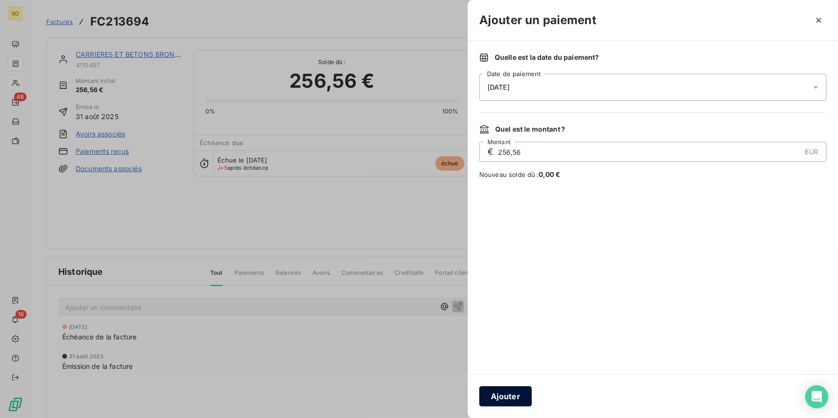
click at [510, 403] on button "Ajouter" at bounding box center [505, 396] width 53 height 20
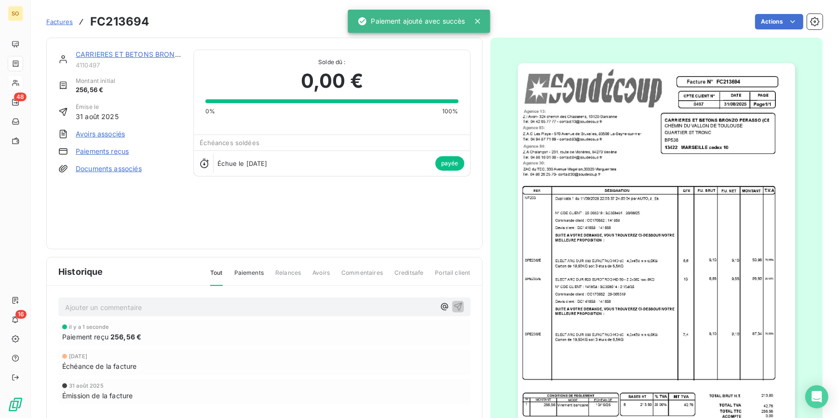
click at [143, 48] on div "CARRIERES ET BETONS BRONZO [PERSON_NAME] (CBBP) 4110497 Montant initial 256,56 …" at bounding box center [264, 144] width 436 height 212
click at [144, 52] on link "CARRIERES ET BETONS BRONZO [PERSON_NAME] (CBBP)" at bounding box center [172, 54] width 192 height 8
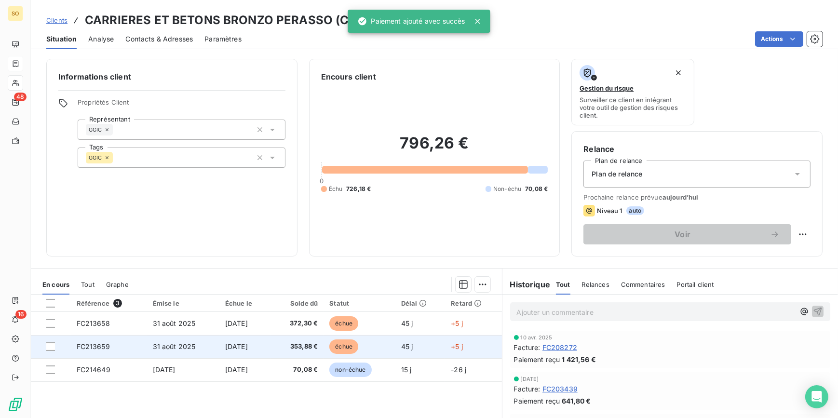
click at [345, 342] on span "échue" at bounding box center [343, 347] width 29 height 14
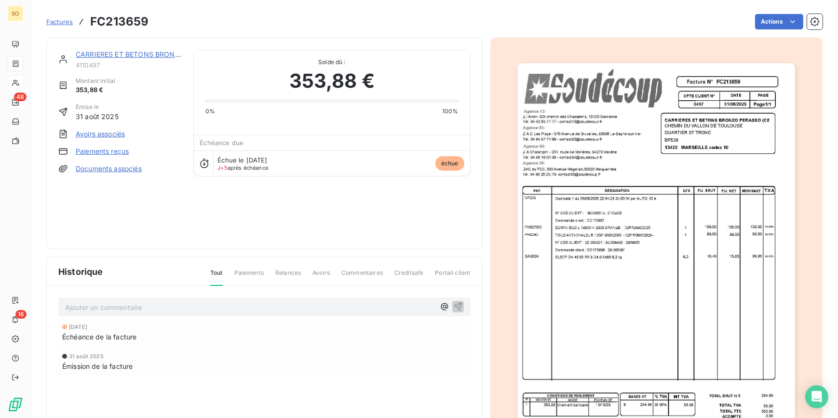
click at [757, 11] on div "Factures FC213659 Actions" at bounding box center [434, 16] width 776 height 32
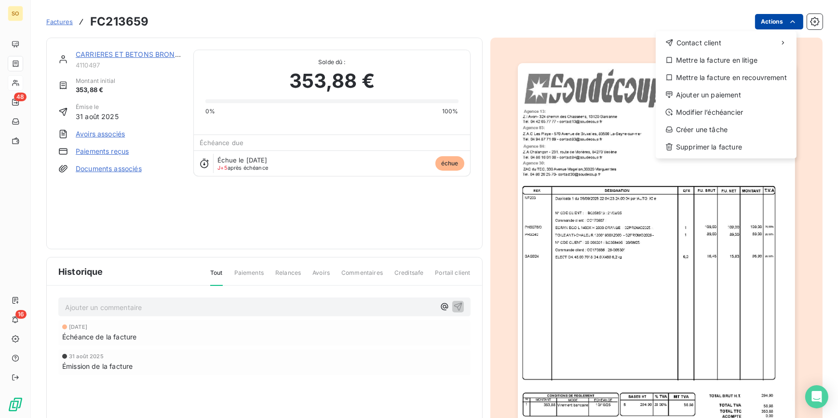
click at [757, 19] on html "SO 48 16 Factures FC213659 Actions Contact client Mettre la facture en litige M…" at bounding box center [419, 209] width 838 height 418
click at [702, 96] on div "Ajouter un paiement" at bounding box center [726, 94] width 133 height 15
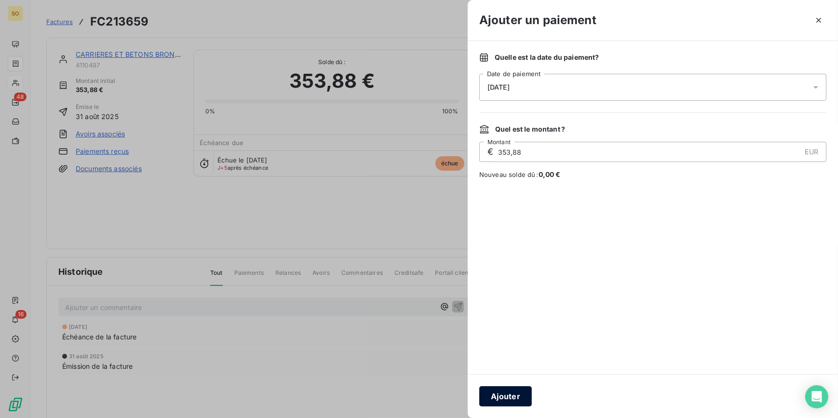
click at [518, 390] on button "Ajouter" at bounding box center [505, 396] width 53 height 20
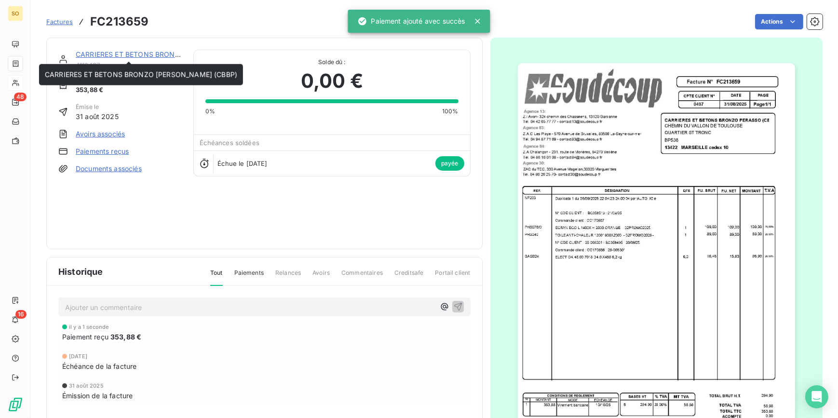
click at [158, 54] on link "CARRIERES ET BETONS BRONZO [PERSON_NAME] (CBBP)" at bounding box center [172, 54] width 192 height 8
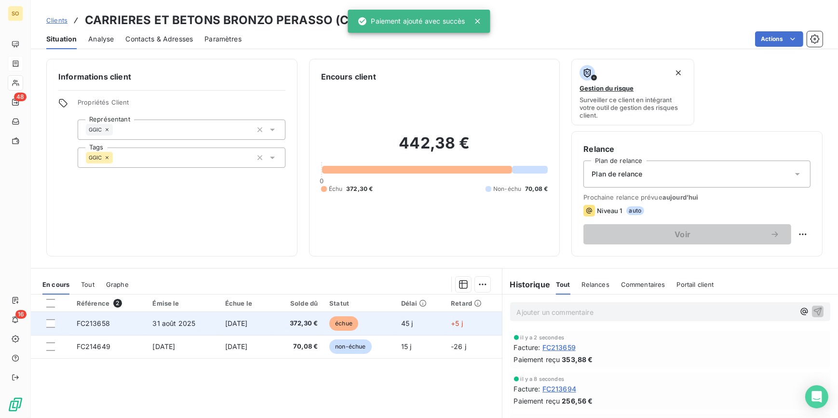
click at [352, 325] on span "échue" at bounding box center [343, 323] width 29 height 14
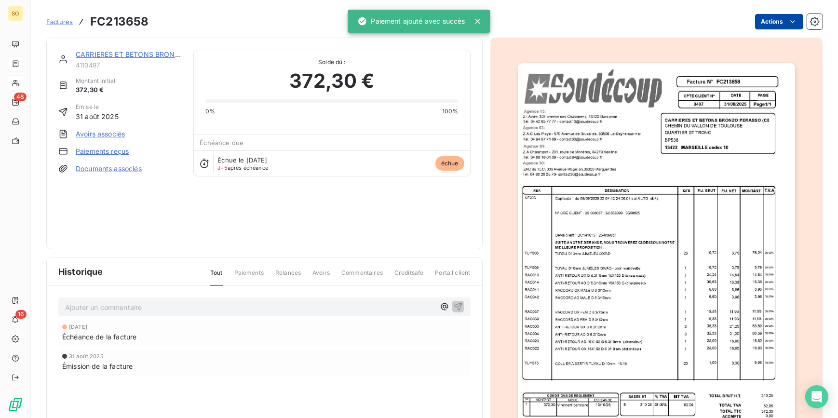
click at [772, 20] on html "SO 48 16 Factures FC213658 Actions CARRIERES ET BETONS BRONZO [PERSON_NAME] (CB…" at bounding box center [419, 209] width 838 height 418
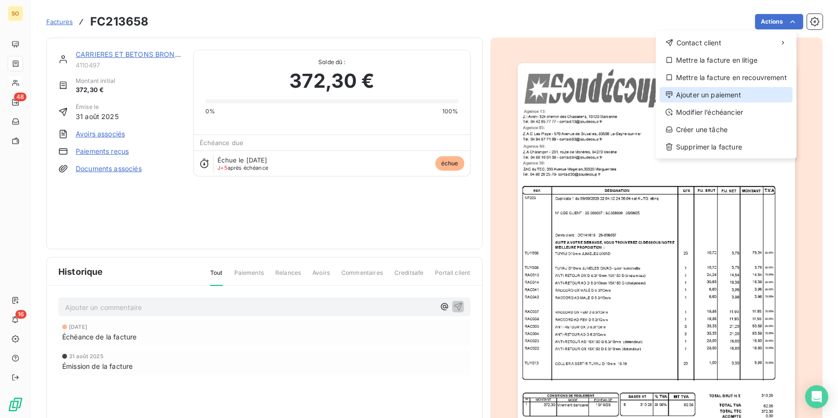
click at [714, 95] on div "Ajouter un paiement" at bounding box center [726, 94] width 133 height 15
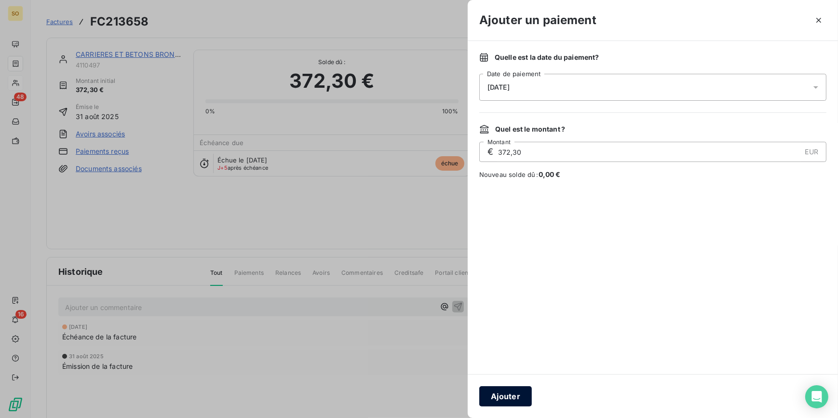
click at [510, 399] on button "Ajouter" at bounding box center [505, 396] width 53 height 20
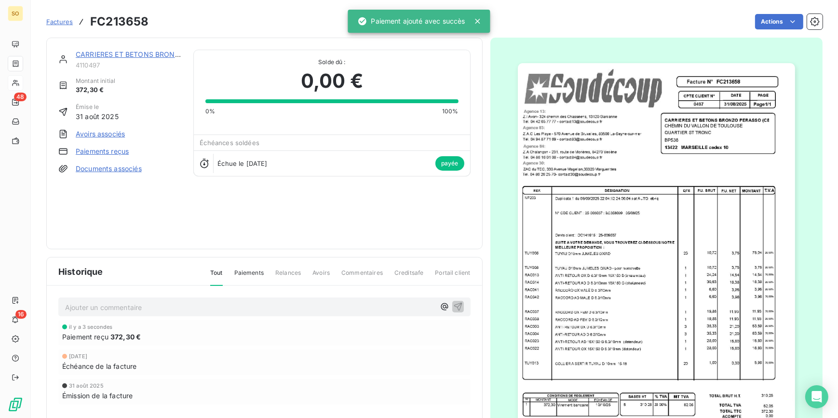
click at [135, 51] on link "CARRIERES ET BETONS BRONZO [PERSON_NAME] (CBBP)" at bounding box center [172, 54] width 192 height 8
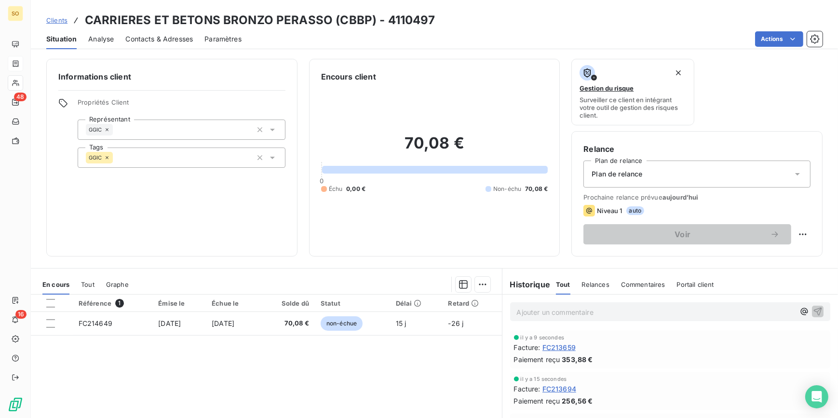
click at [54, 20] on span "Clients" at bounding box center [56, 20] width 21 height 8
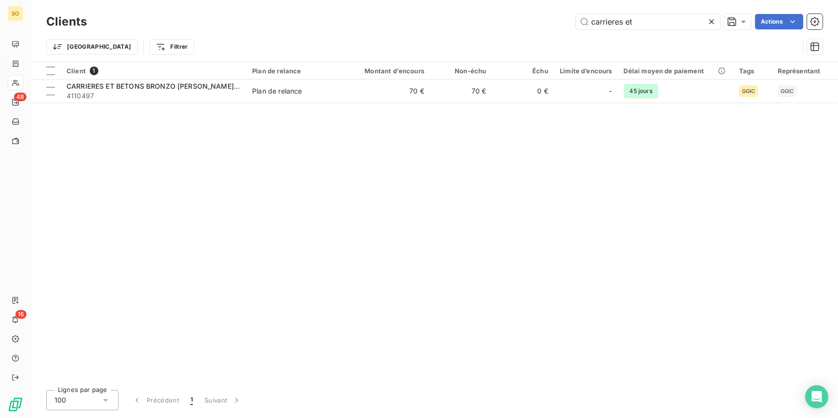
drag, startPoint x: 592, startPoint y: 22, endPoint x: 804, endPoint y: 33, distance: 212.5
click at [709, 27] on div "carrieres et" at bounding box center [648, 21] width 145 height 15
type input "zeph"
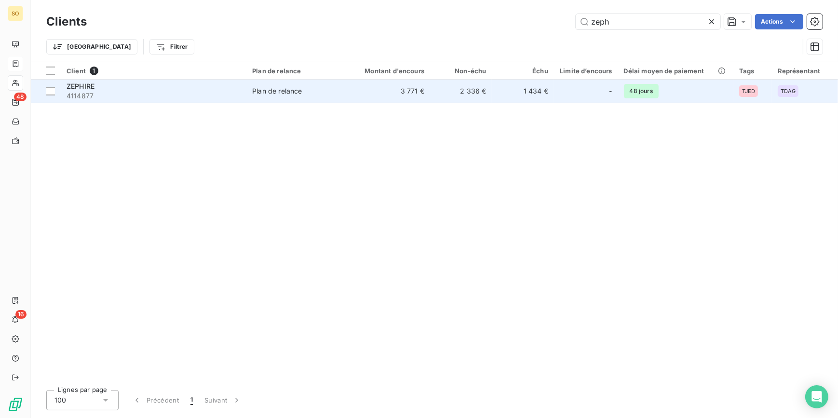
drag, startPoint x: 584, startPoint y: 74, endPoint x: 579, endPoint y: 81, distance: 9.0
click at [584, 74] on div "Limite d’encours" at bounding box center [586, 71] width 53 height 8
click at [579, 88] on div "-" at bounding box center [586, 90] width 53 height 15
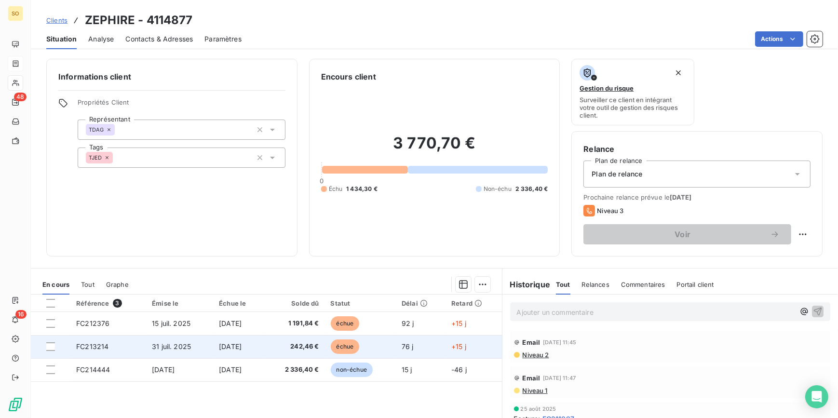
click at [357, 343] on span "échue" at bounding box center [345, 347] width 29 height 14
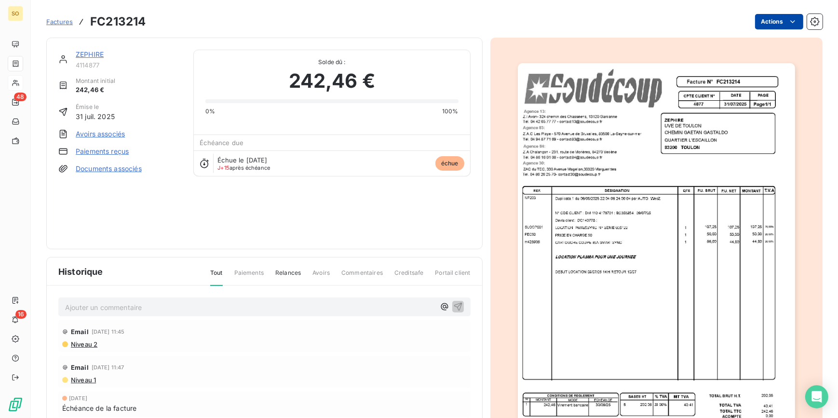
click at [760, 19] on html "SO 48 16 Factures FC213214 Actions ZEPHIRE 4114877 Montant initial 242,46 € Émi…" at bounding box center [419, 209] width 838 height 418
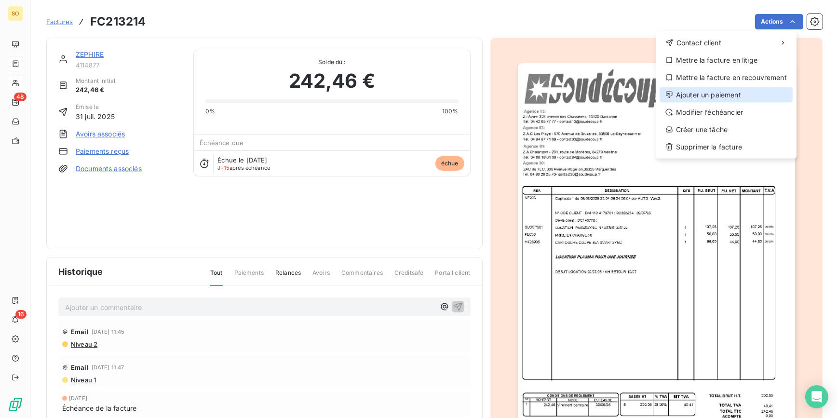
click at [697, 87] on div "Ajouter un paiement" at bounding box center [726, 94] width 133 height 15
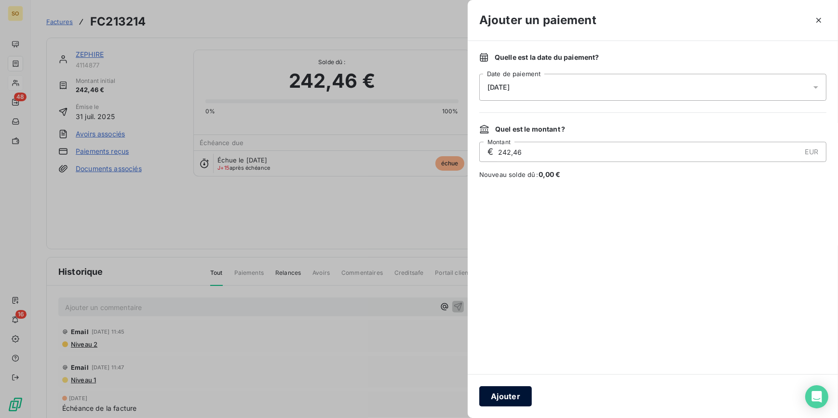
click at [497, 393] on button "Ajouter" at bounding box center [505, 396] width 53 height 20
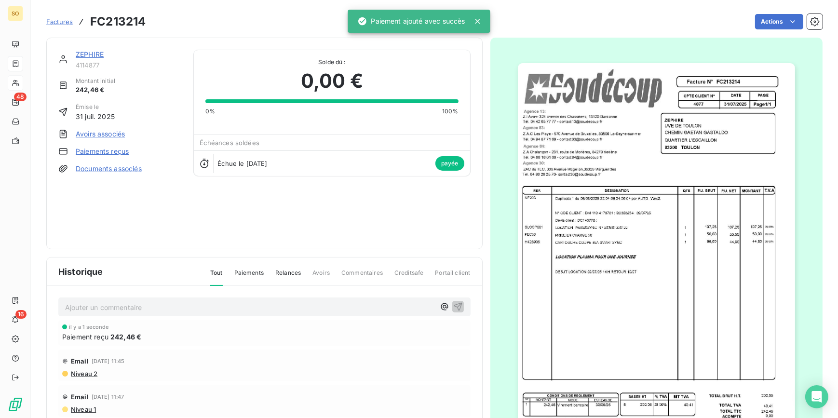
click at [95, 53] on link "ZEPHIRE" at bounding box center [90, 54] width 28 height 8
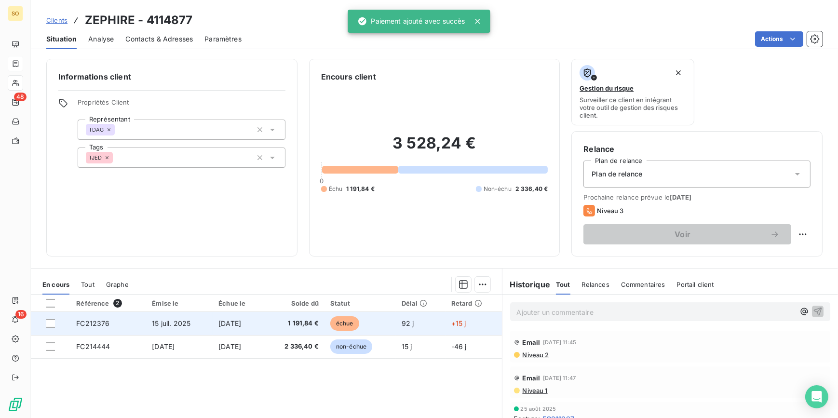
click at [353, 320] on span "échue" at bounding box center [344, 323] width 29 height 14
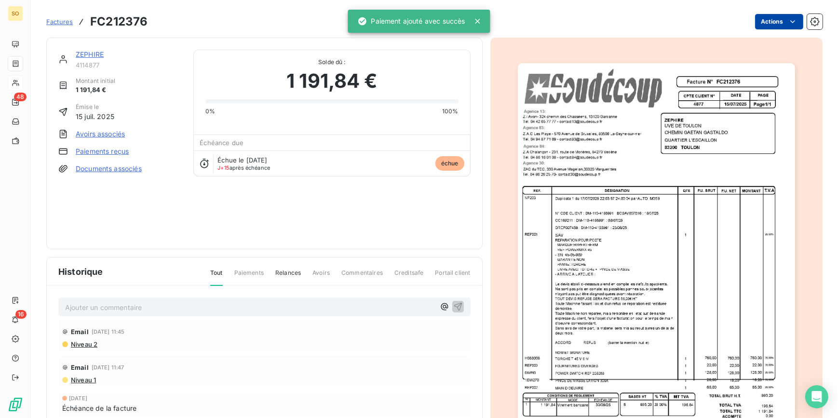
click at [760, 21] on html "SO 48 16 Factures FC212376 Actions ZEPHIRE 4114877 Montant initial 1 191,84 € É…" at bounding box center [419, 209] width 838 height 418
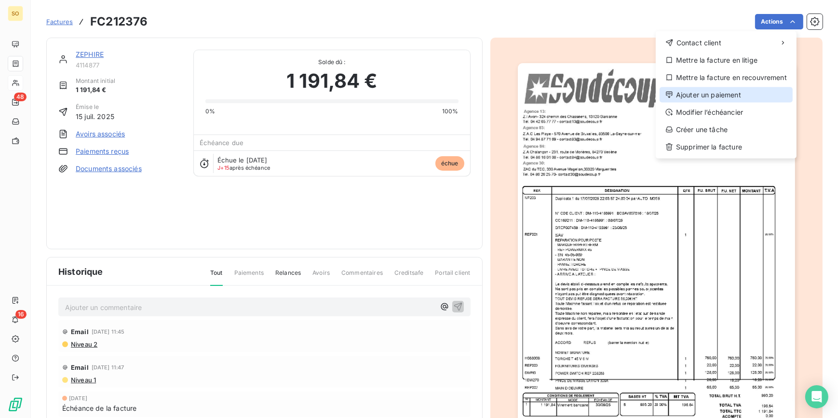
click at [681, 95] on div "Ajouter un paiement" at bounding box center [726, 94] width 133 height 15
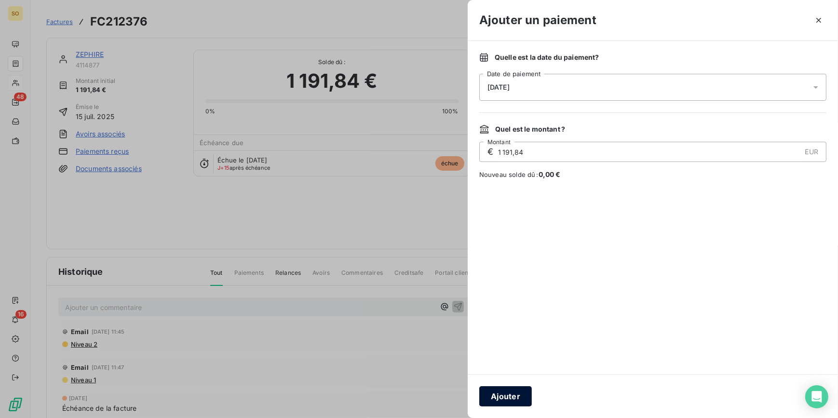
drag, startPoint x: 495, startPoint y: 380, endPoint x: 497, endPoint y: 390, distance: 9.5
click at [497, 389] on div "Ajouter" at bounding box center [653, 396] width 370 height 44
click at [497, 391] on button "Ajouter" at bounding box center [505, 396] width 53 height 20
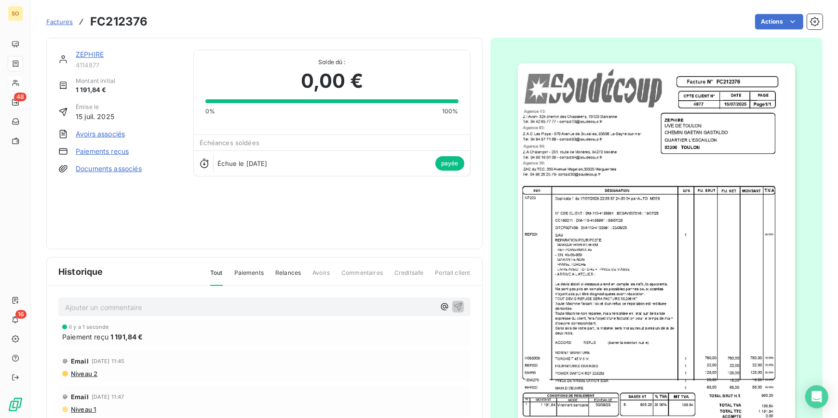
click at [93, 57] on link "ZEPHIRE" at bounding box center [90, 54] width 28 height 8
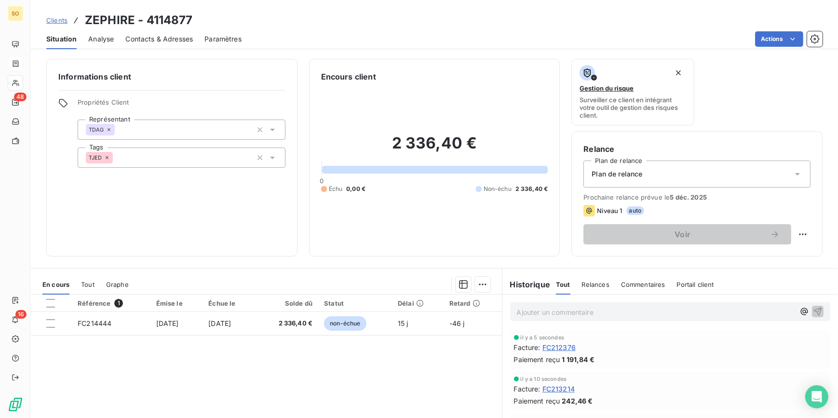
click at [59, 22] on span "Clients" at bounding box center [56, 20] width 21 height 8
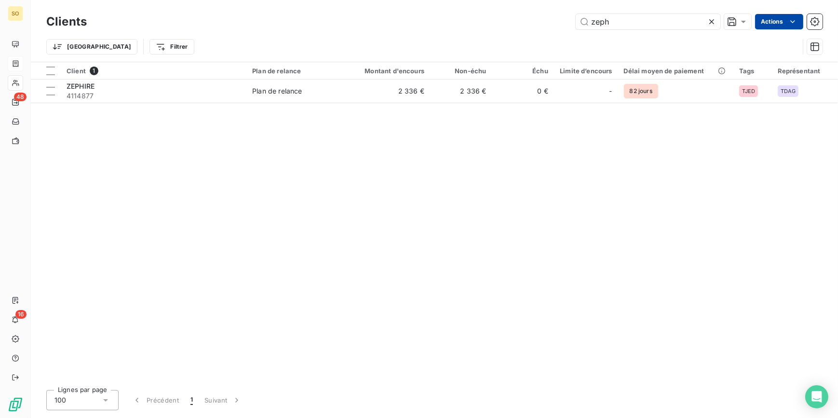
drag, startPoint x: 587, startPoint y: 23, endPoint x: 772, endPoint y: 19, distance: 184.2
click at [678, 27] on input "zeph" at bounding box center [648, 21] width 145 height 15
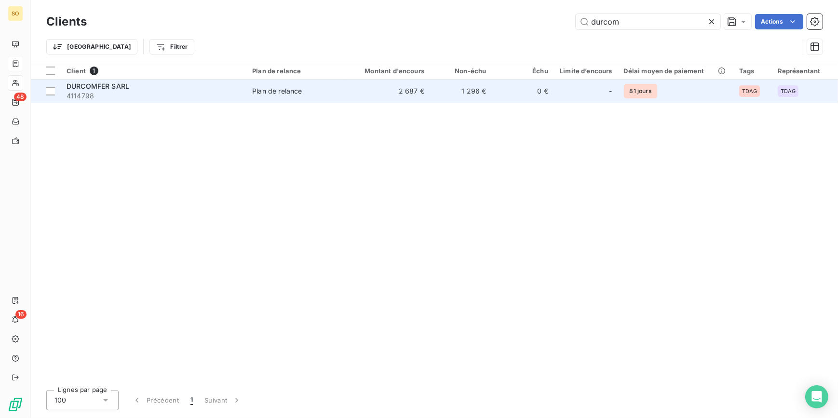
type input "durcom"
click at [398, 98] on td "2 687 €" at bounding box center [388, 91] width 83 height 23
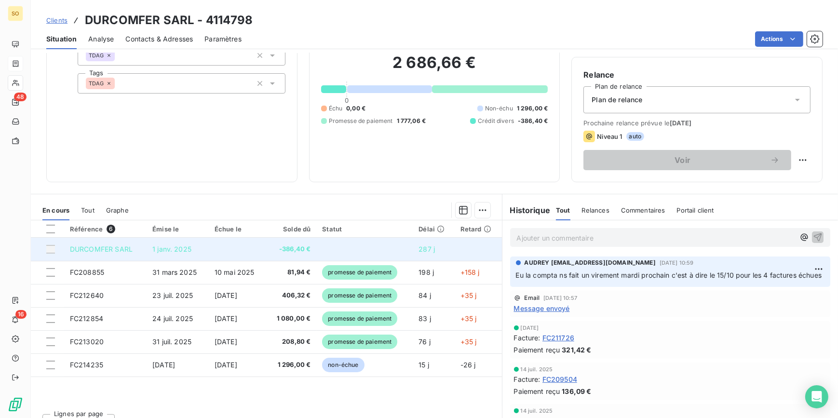
scroll to position [87, 0]
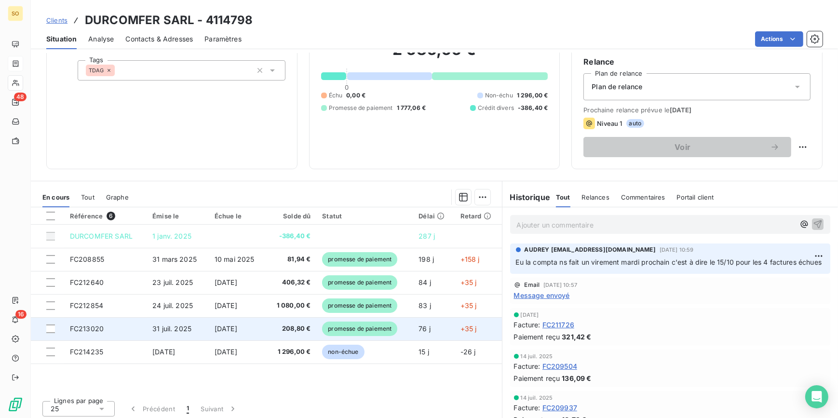
click at [376, 328] on span "promesse de paiement" at bounding box center [359, 329] width 75 height 14
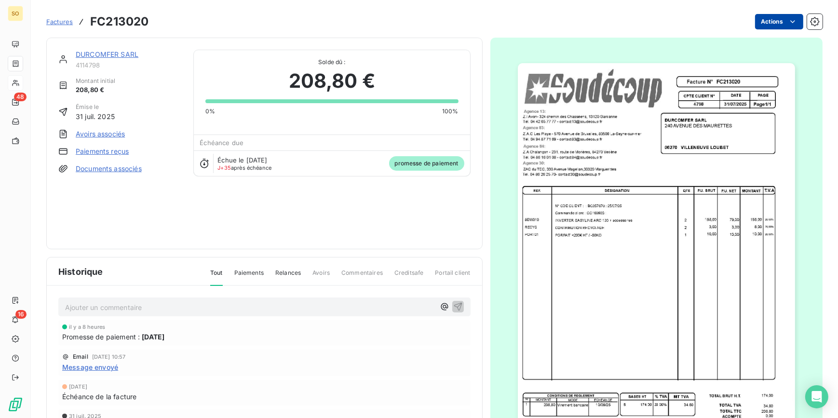
click at [771, 23] on html "SO 48 16 Factures FC213020 Actions DURCOMFER SARL 4114798 Montant initial 208,8…" at bounding box center [419, 209] width 838 height 418
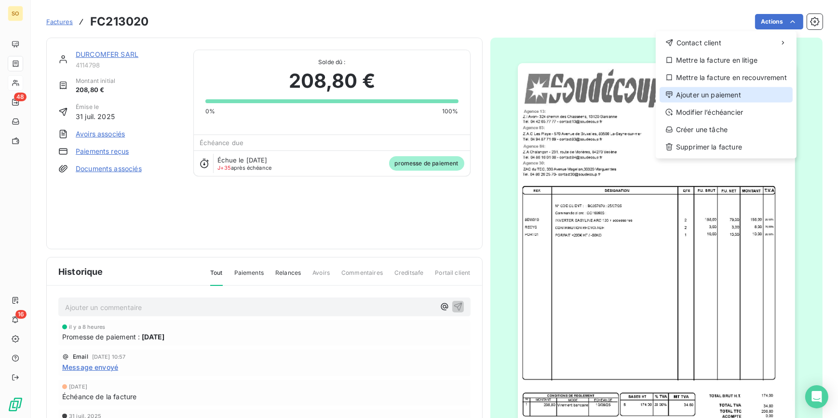
click at [700, 93] on div "Ajouter un paiement" at bounding box center [726, 94] width 133 height 15
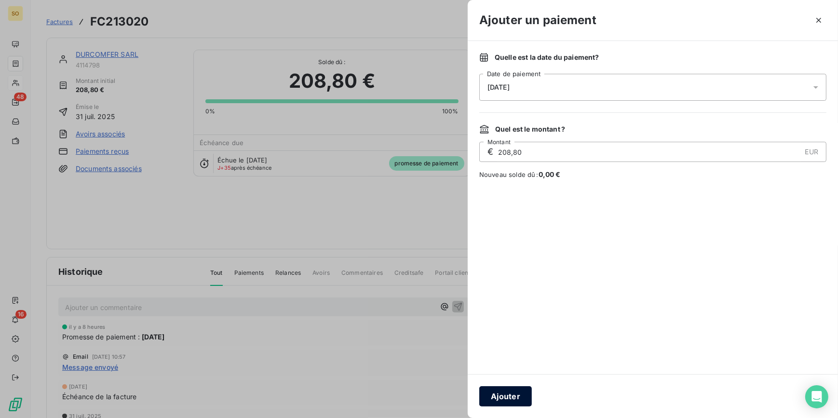
click at [511, 391] on button "Ajouter" at bounding box center [505, 396] width 53 height 20
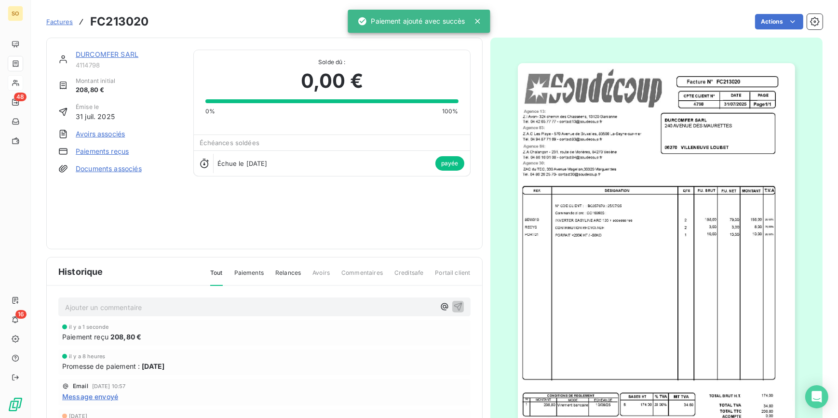
click at [122, 52] on link "DURCOMFER SARL" at bounding box center [107, 54] width 63 height 8
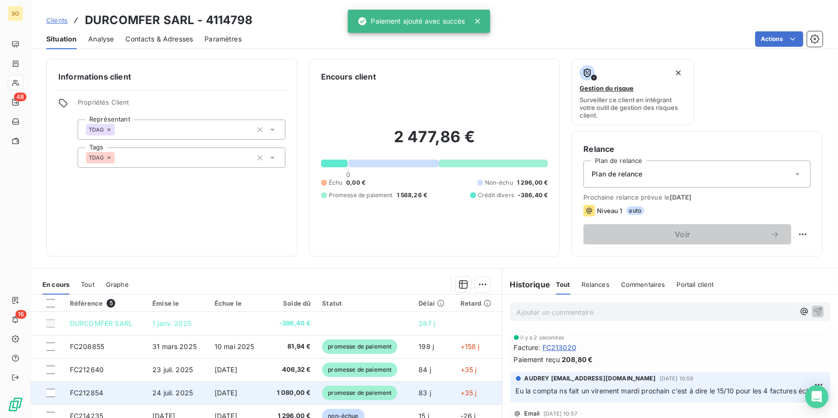
click at [338, 388] on span "promesse de paiement" at bounding box center [359, 393] width 75 height 14
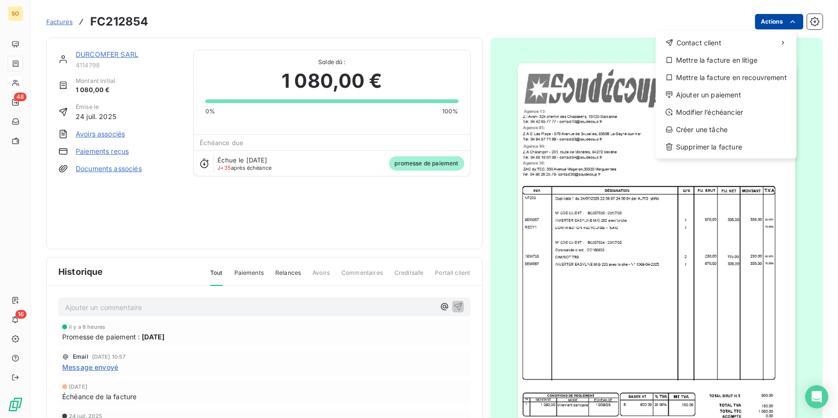
click at [757, 19] on html "SO 48 16 Factures FC212854 Actions Contact client Mettre la facture en litige M…" at bounding box center [419, 209] width 838 height 418
click at [685, 95] on div "Ajouter un paiement" at bounding box center [726, 94] width 133 height 15
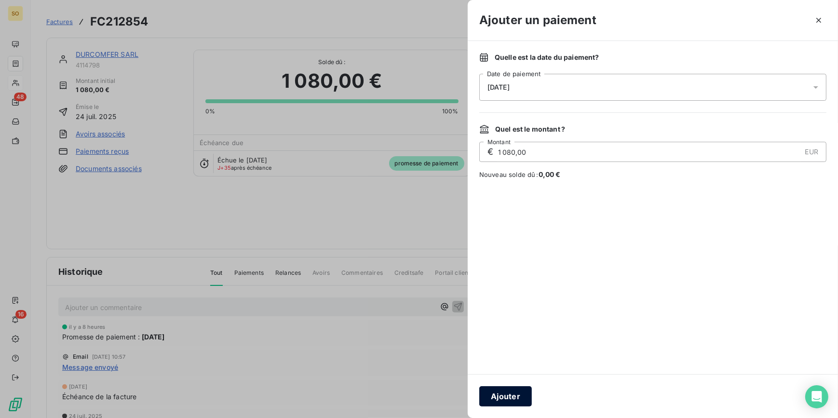
click at [507, 393] on button "Ajouter" at bounding box center [505, 396] width 53 height 20
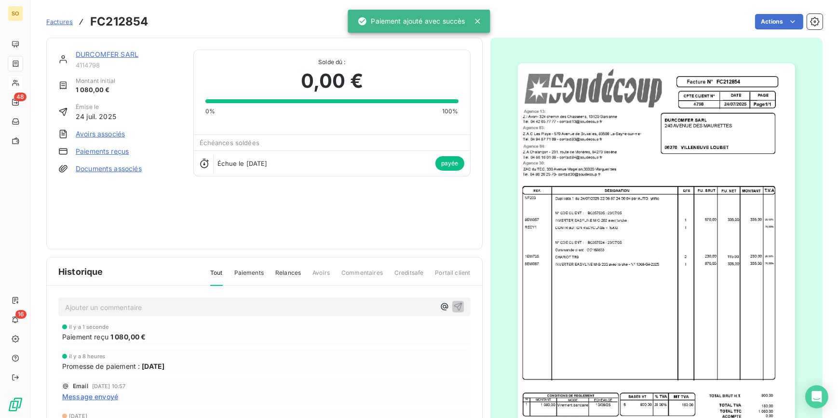
click at [124, 55] on link "DURCOMFER SARL" at bounding box center [107, 54] width 63 height 8
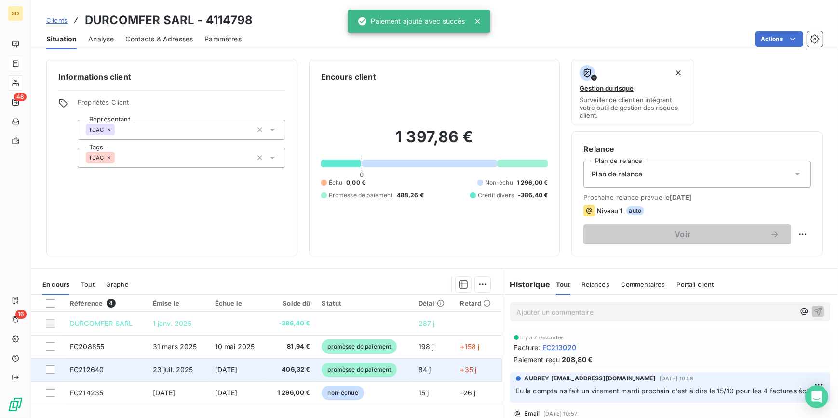
click at [372, 367] on span "promesse de paiement" at bounding box center [359, 370] width 75 height 14
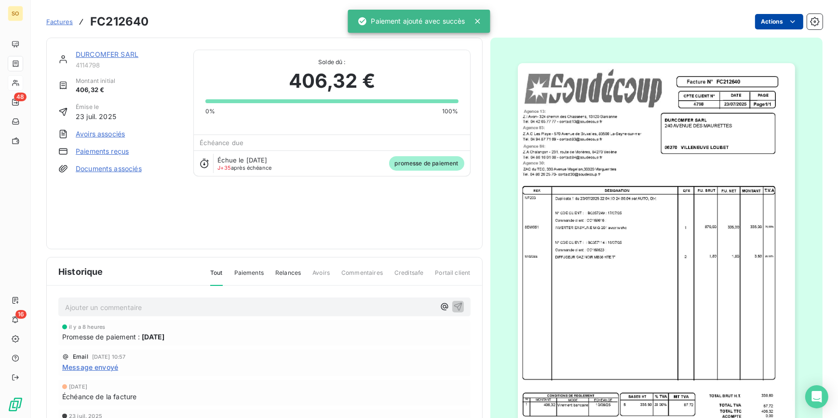
click at [762, 20] on html "SO 48 16 Factures FC212640 Actions DURCOMFER SARL 4114798 Montant initial 406,3…" at bounding box center [419, 209] width 838 height 418
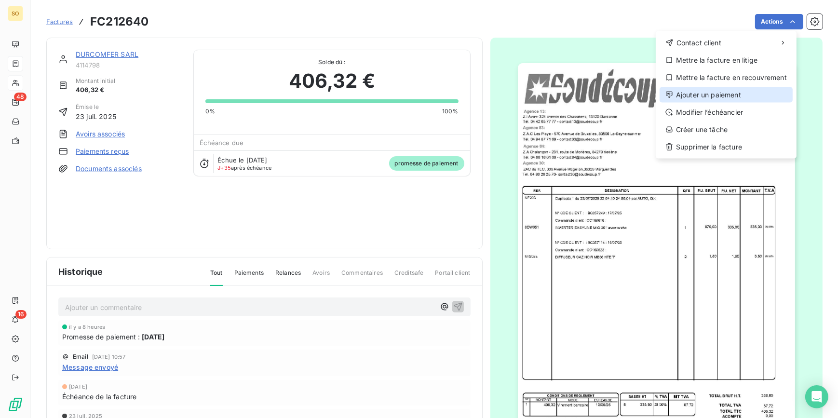
click at [710, 93] on div "Ajouter un paiement" at bounding box center [726, 94] width 133 height 15
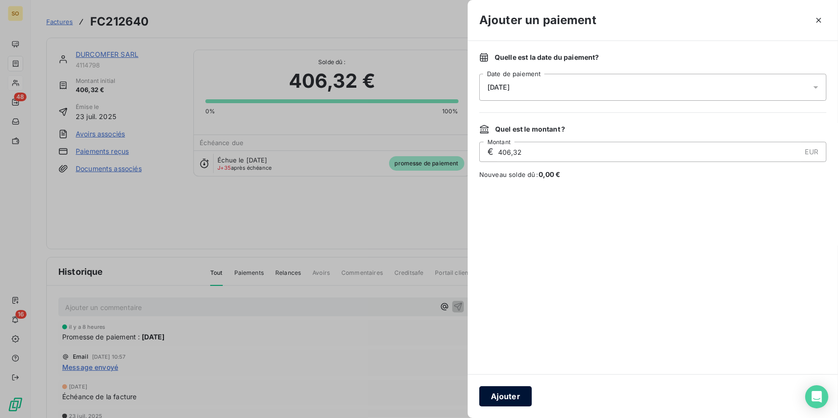
click at [496, 400] on button "Ajouter" at bounding box center [505, 396] width 53 height 20
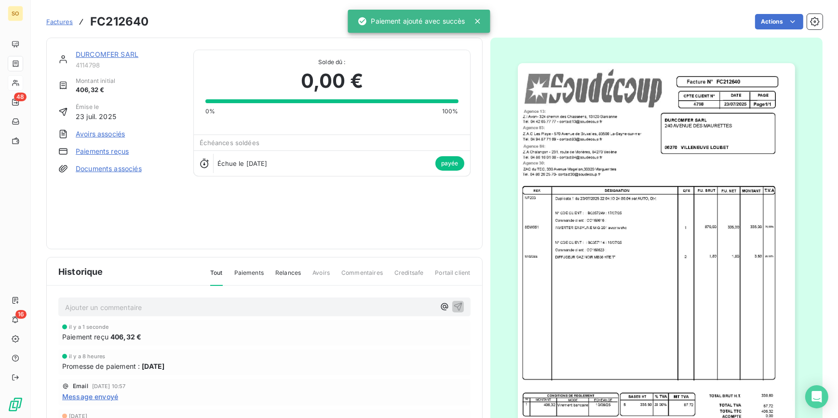
click at [109, 54] on link "DURCOMFER SARL" at bounding box center [107, 54] width 63 height 8
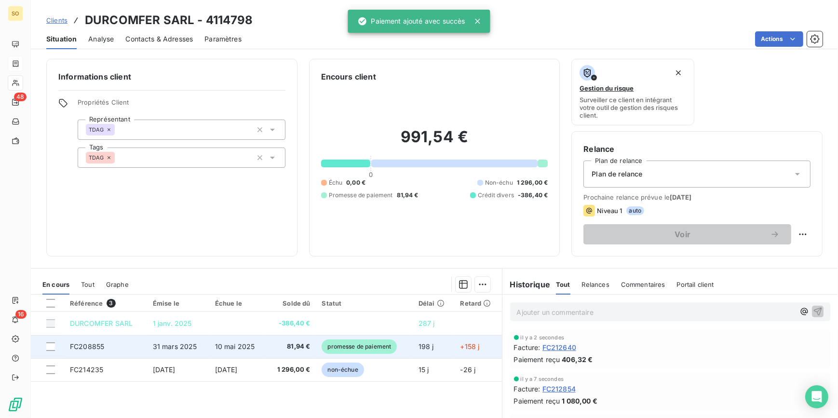
click at [340, 349] on span "promesse de paiement" at bounding box center [359, 347] width 75 height 14
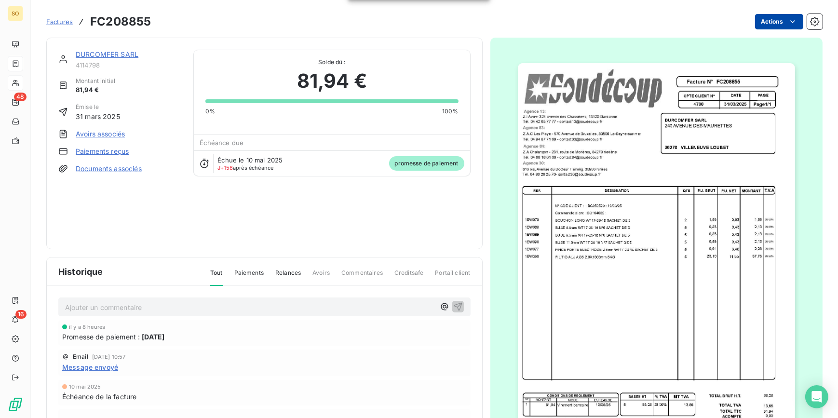
click at [765, 17] on html "SO 48 16 Factures FC208855 Actions DURCOMFER SARL 4114798 Montant initial 81,94…" at bounding box center [419, 209] width 838 height 418
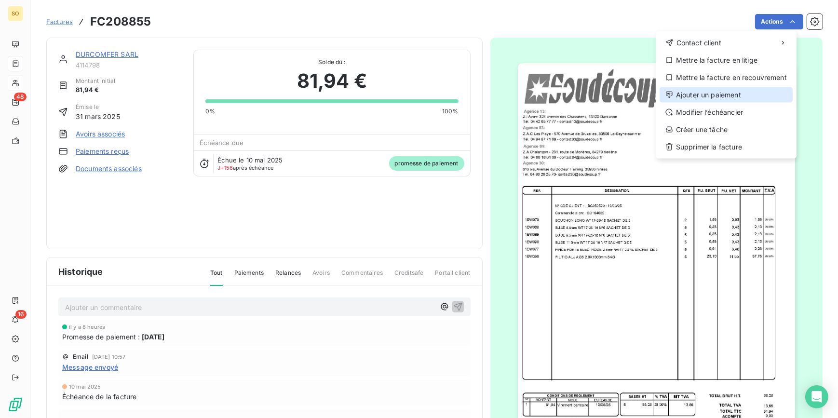
click at [716, 97] on div "Ajouter un paiement" at bounding box center [726, 94] width 133 height 15
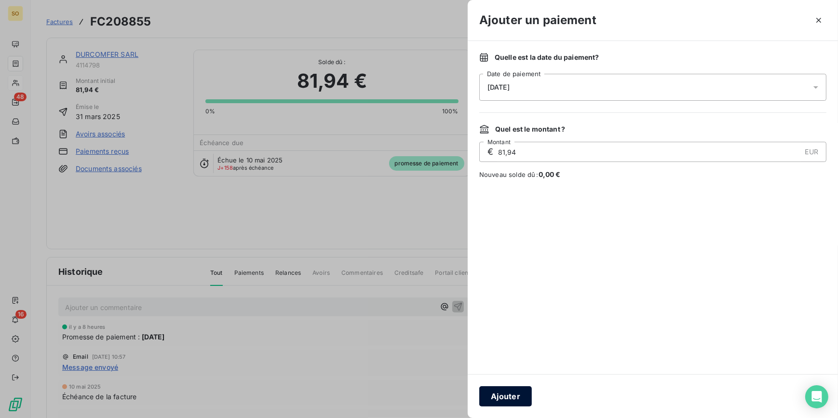
click at [506, 401] on button "Ajouter" at bounding box center [505, 396] width 53 height 20
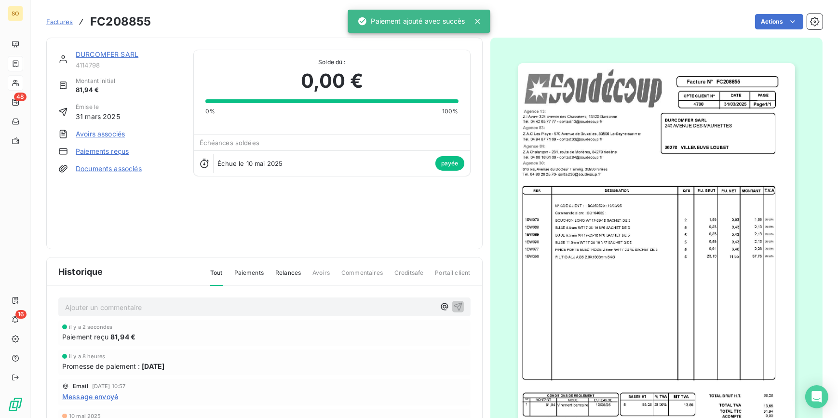
click at [123, 53] on link "DURCOMFER SARL" at bounding box center [107, 54] width 63 height 8
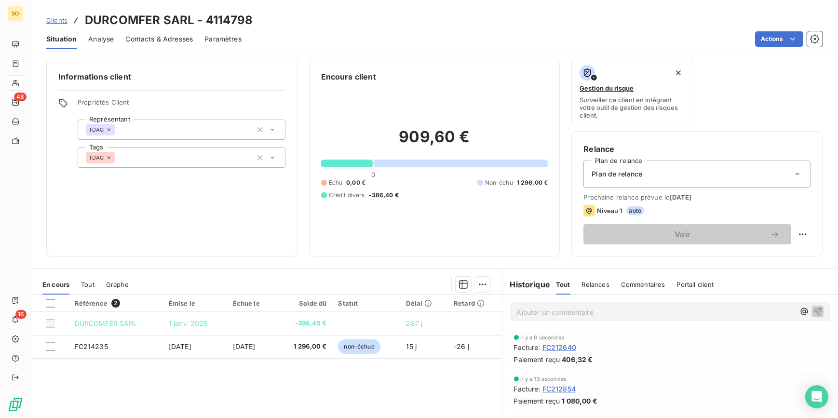
click at [63, 21] on span "Clients" at bounding box center [56, 20] width 21 height 8
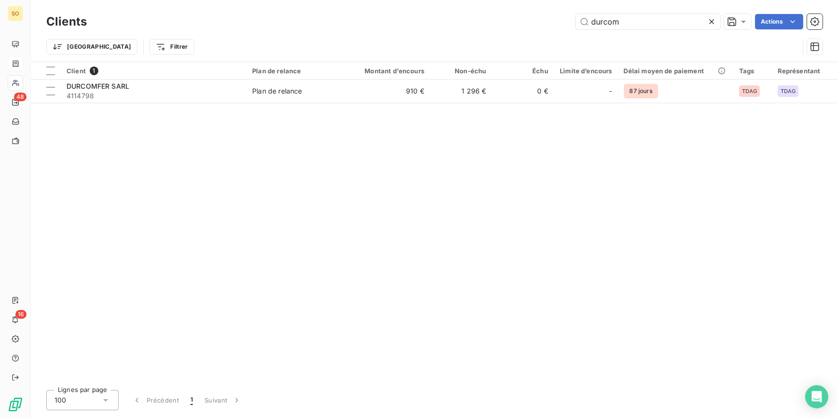
drag, startPoint x: 588, startPoint y: 21, endPoint x: 806, endPoint y: 23, distance: 218.0
click at [774, 29] on div "durcom Actions" at bounding box center [460, 21] width 724 height 15
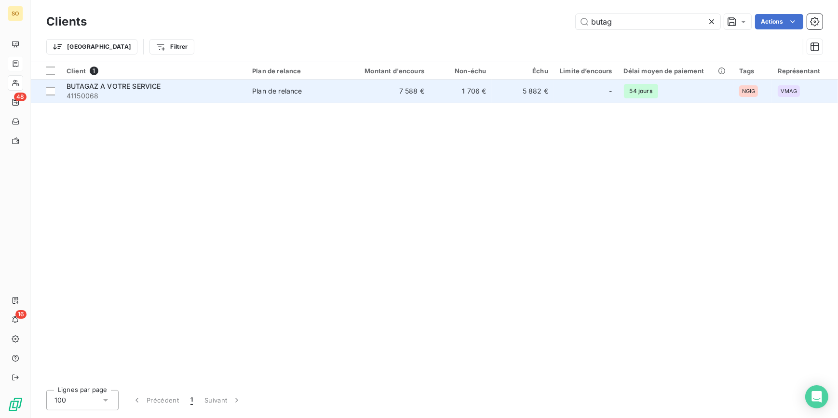
type input "butag"
click at [510, 98] on td "5 882 €" at bounding box center [523, 91] width 62 height 23
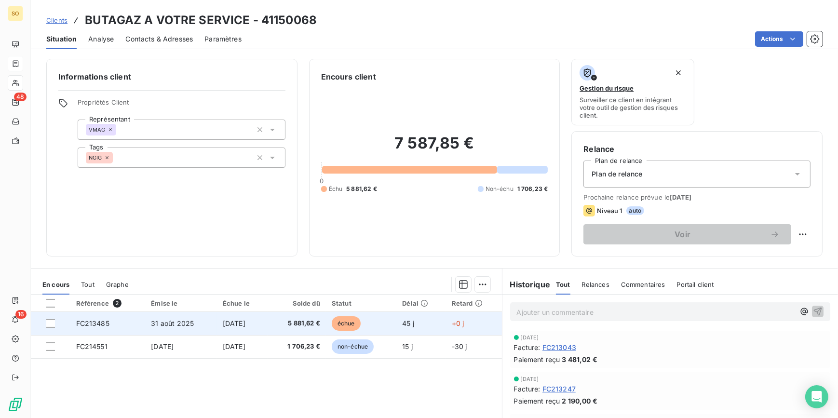
click at [356, 319] on span "échue" at bounding box center [346, 323] width 29 height 14
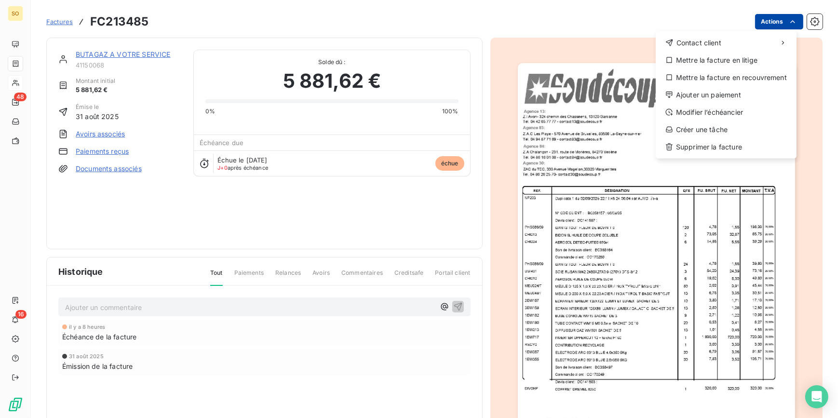
click at [762, 15] on html "SO 48 16 Factures FC213485 Actions Contact client Mettre la facture en litige M…" at bounding box center [419, 209] width 838 height 418
click at [693, 94] on div "Ajouter un paiement" at bounding box center [726, 94] width 133 height 15
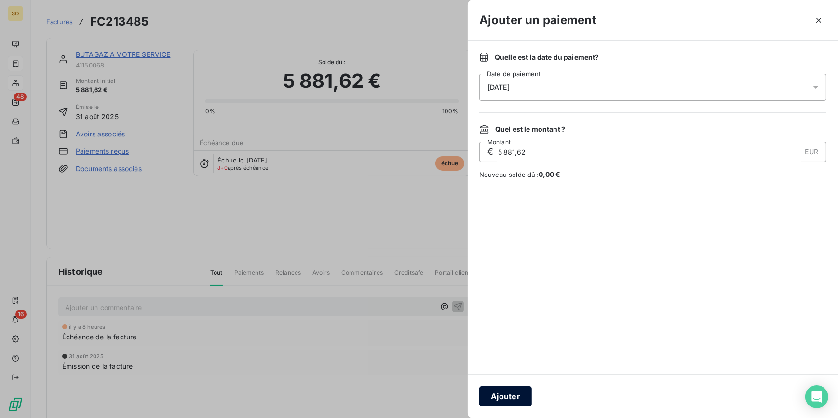
click at [521, 395] on button "Ajouter" at bounding box center [505, 396] width 53 height 20
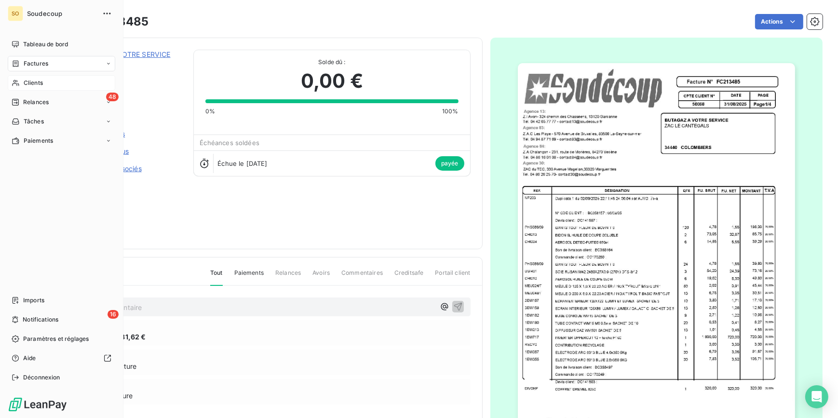
click at [43, 83] on div "Clients" at bounding box center [62, 82] width 108 height 15
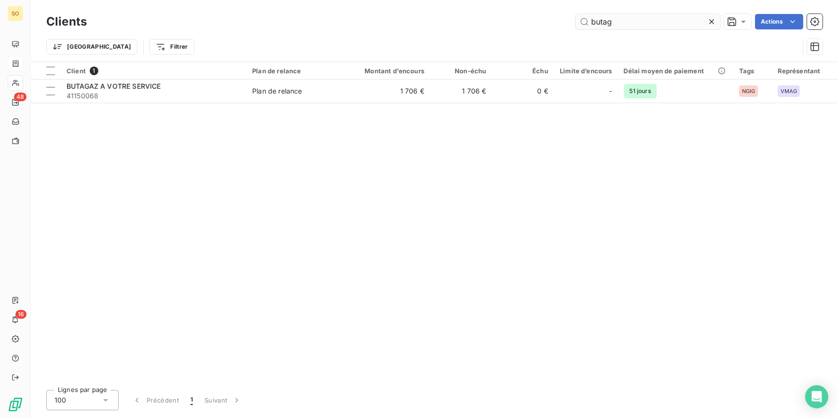
drag, startPoint x: 589, startPoint y: 20, endPoint x: 700, endPoint y: 19, distance: 110.9
click at [694, 19] on input "butag" at bounding box center [648, 21] width 145 height 15
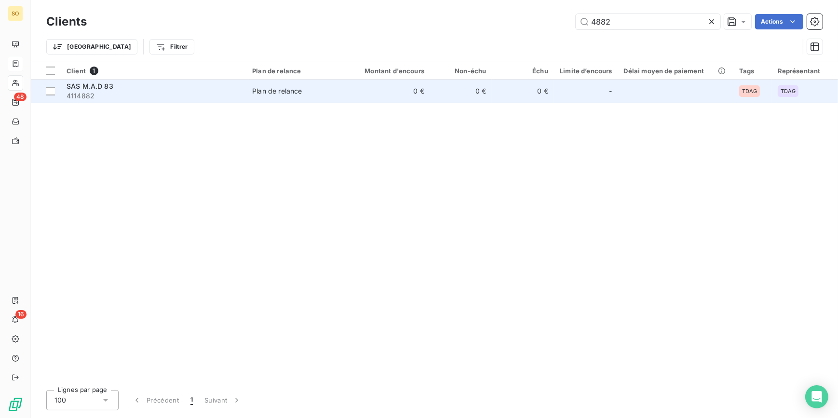
type input "4882"
click at [413, 85] on td "0 €" at bounding box center [388, 91] width 83 height 23
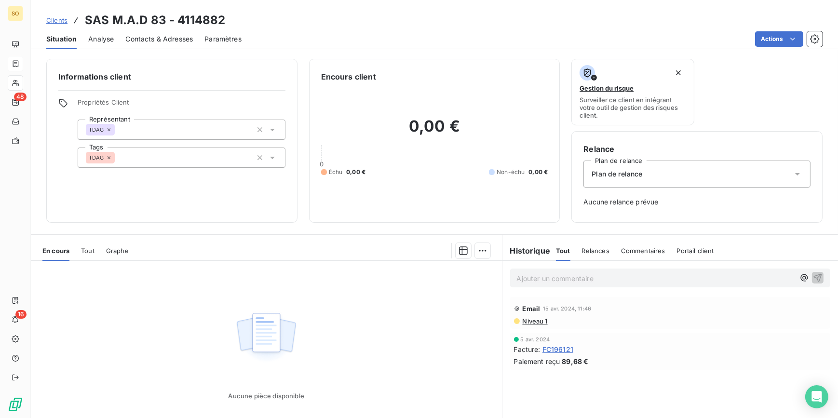
click at [64, 20] on span "Clients" at bounding box center [56, 20] width 21 height 8
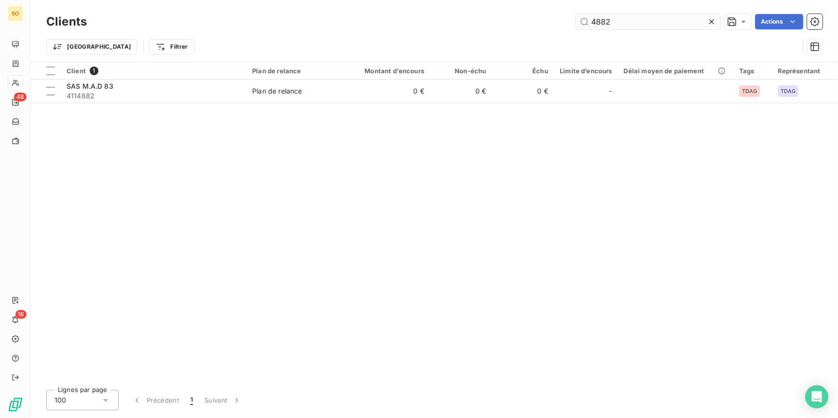
drag, startPoint x: 600, startPoint y: 22, endPoint x: 606, endPoint y: 22, distance: 5.3
click at [601, 22] on input "4882" at bounding box center [648, 21] width 145 height 15
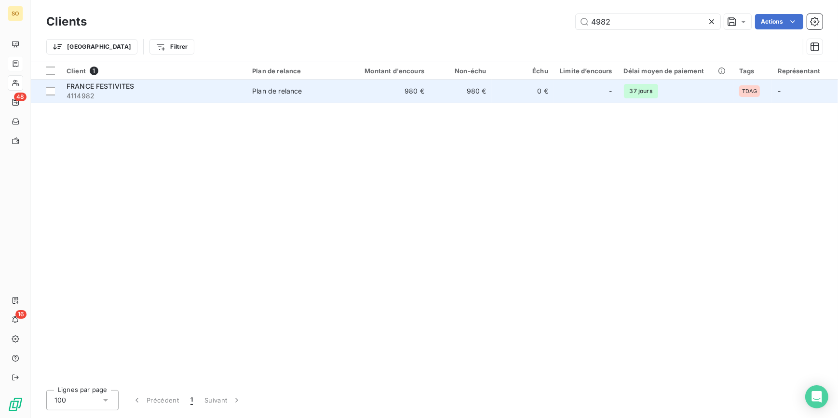
type input "4982"
click at [217, 94] on span "4114982" at bounding box center [154, 96] width 174 height 10
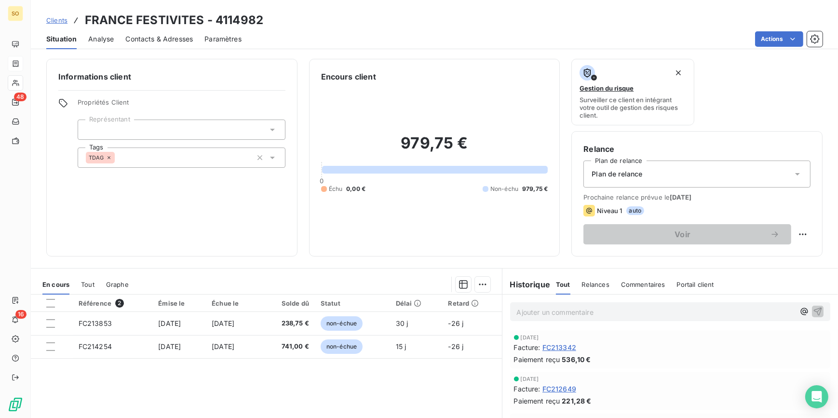
click at [649, 170] on div "Plan de relance" at bounding box center [697, 174] width 227 height 27
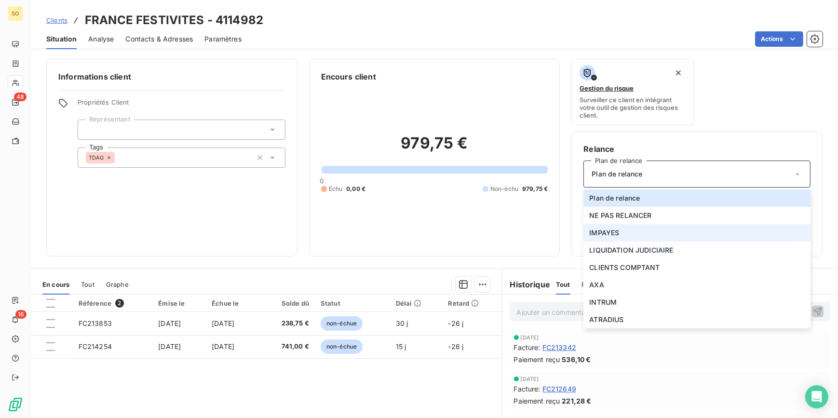
click at [616, 229] on li "IMPAYES" at bounding box center [697, 232] width 227 height 17
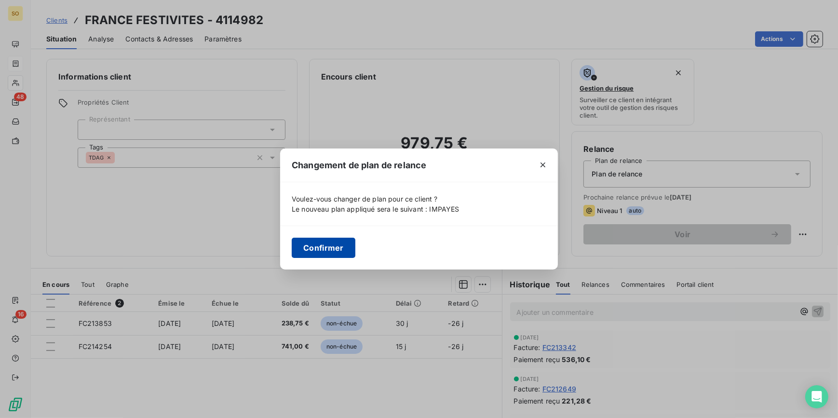
click at [339, 257] on button "Confirmer" at bounding box center [324, 248] width 64 height 20
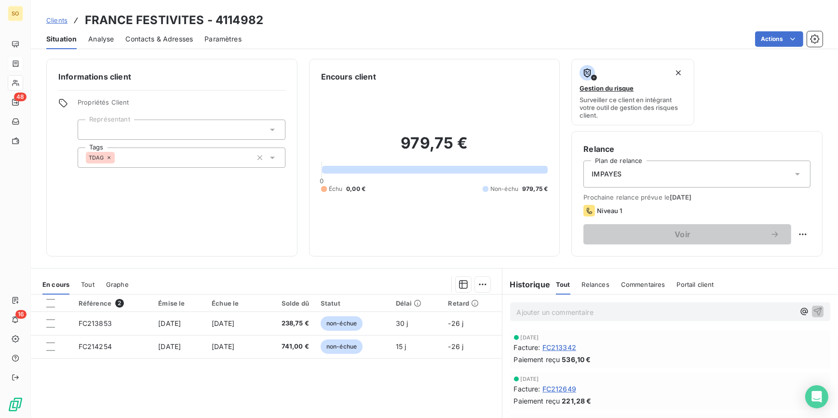
click at [169, 37] on span "Contacts & Adresses" at bounding box center [159, 39] width 68 height 10
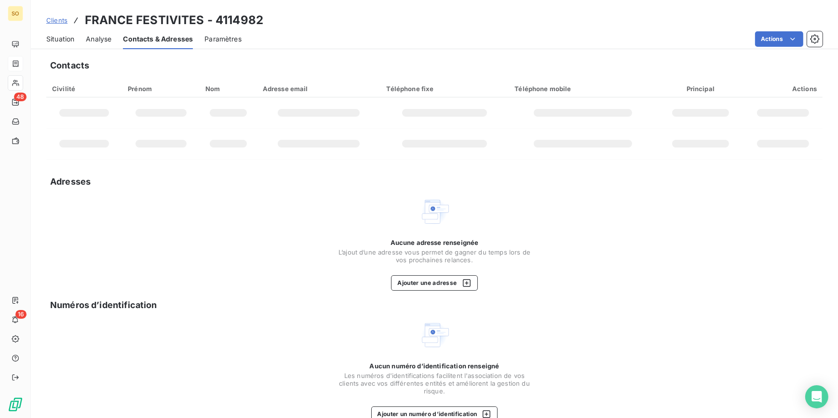
click at [68, 40] on span "Situation" at bounding box center [60, 39] width 28 height 10
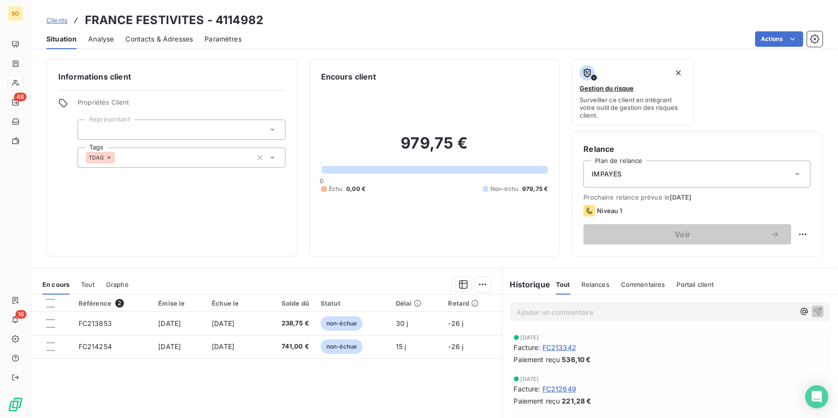
click at [146, 37] on span "Contacts & Adresses" at bounding box center [159, 39] width 68 height 10
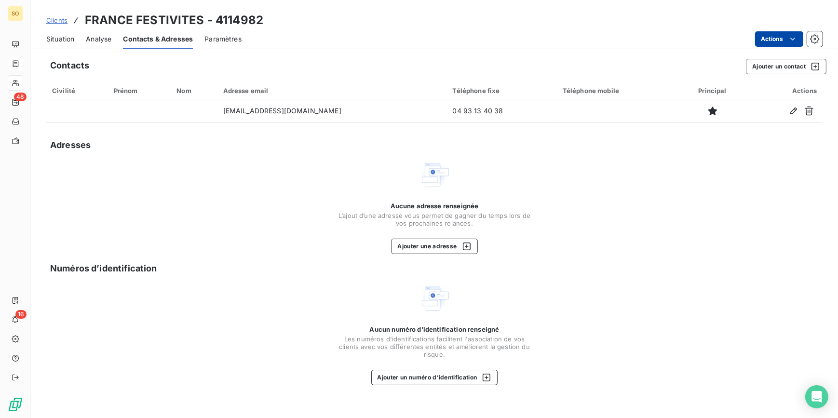
click at [776, 37] on html "SO 48 16 Clients FRANCE FESTIVITES - 4114982 Situation Analyse Contacts & Adres…" at bounding box center [419, 209] width 838 height 418
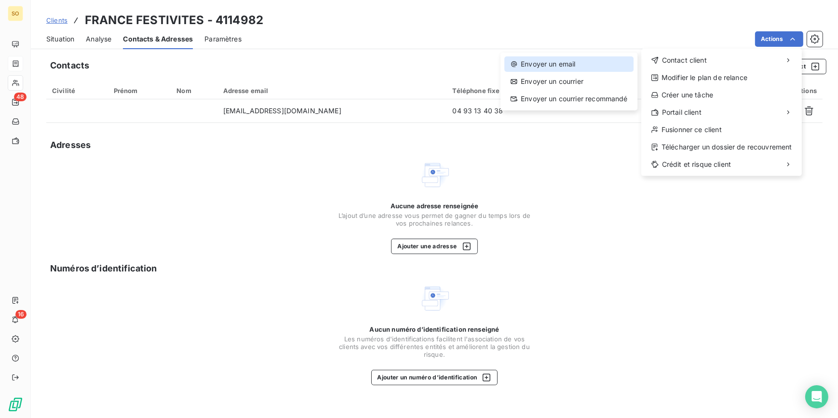
click at [598, 59] on div "Envoyer un email" at bounding box center [568, 63] width 129 height 15
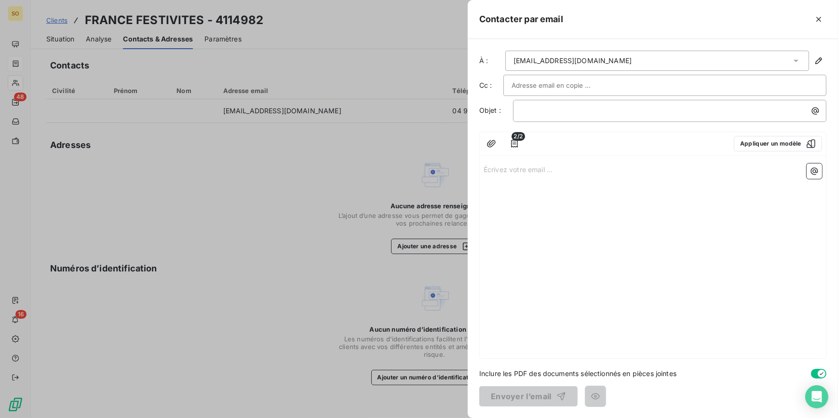
click at [544, 87] on input "text" at bounding box center [564, 85] width 104 height 14
click at [511, 143] on icon "button" at bounding box center [514, 144] width 7 height 8
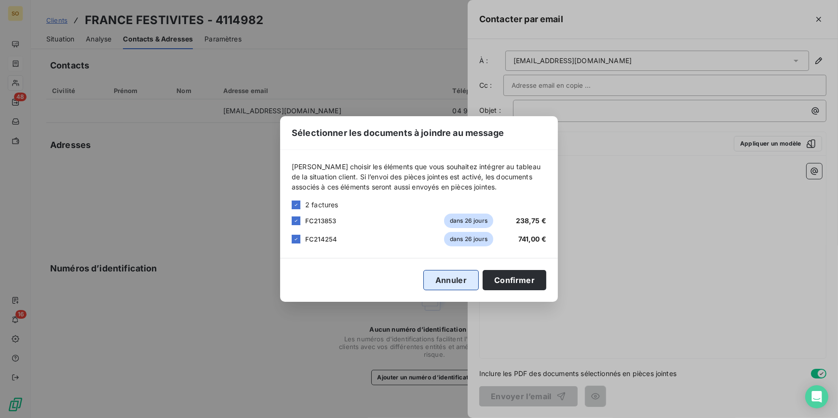
click at [458, 282] on button "Annuler" at bounding box center [450, 280] width 55 height 20
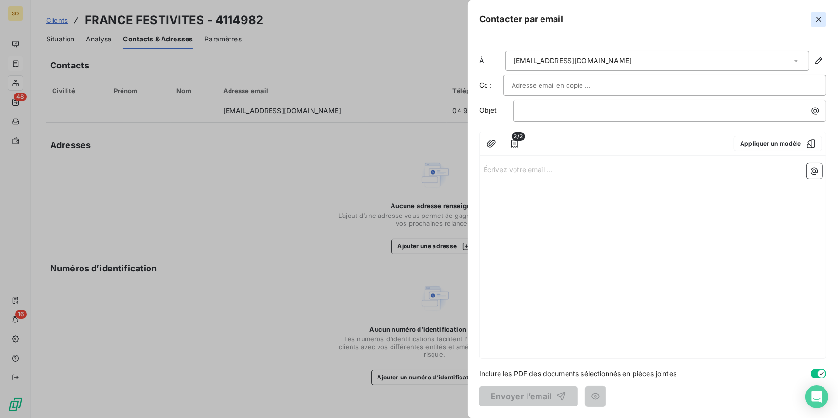
click at [817, 14] on icon "button" at bounding box center [819, 19] width 10 height 10
